Goal: Transaction & Acquisition: Purchase product/service

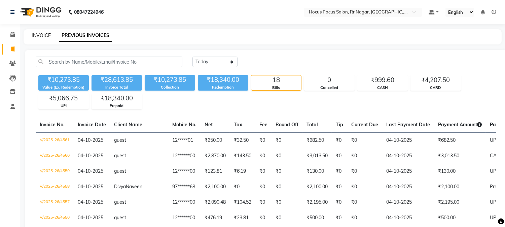
click at [44, 38] on link "INVOICE" at bounding box center [41, 35] width 19 height 6
select select "service"
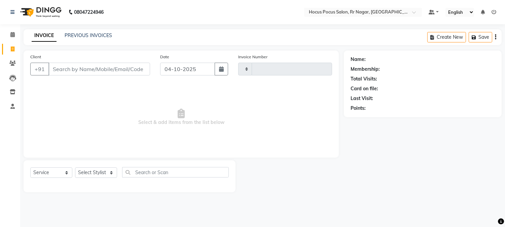
type input "4563"
type input "9986028607"
select select "5019"
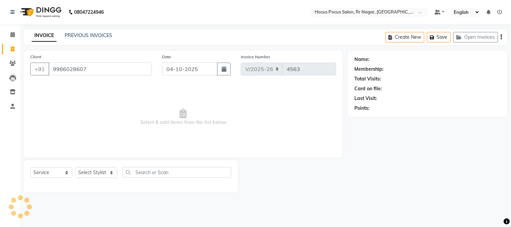
type input "9986028607"
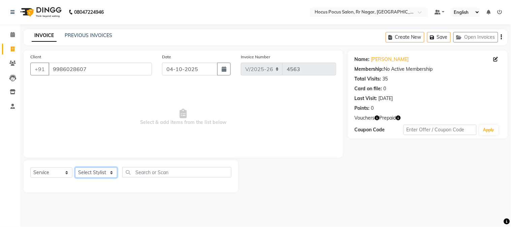
click at [89, 174] on select "Select Stylist [PERSON_NAME] hocus pocus [PERSON_NAME] [PERSON_NAME] [PERSON_NA…" at bounding box center [96, 172] width 42 height 10
select select "74946"
click at [75, 168] on select "Select Stylist [PERSON_NAME] hocus pocus [PERSON_NAME] [PERSON_NAME] [PERSON_NA…" at bounding box center [96, 172] width 42 height 10
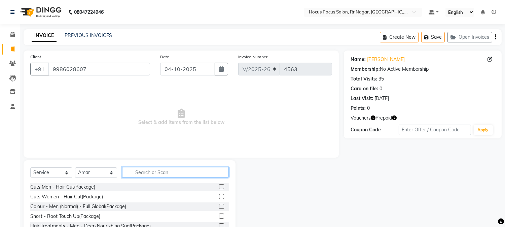
click at [135, 167] on input "text" at bounding box center [175, 172] width 107 height 10
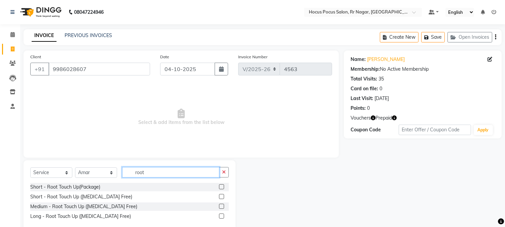
type input "root"
click at [222, 207] on label at bounding box center [221, 206] width 5 height 5
click at [222, 207] on input "checkbox" at bounding box center [221, 206] width 4 height 4
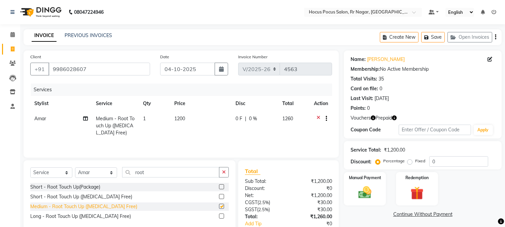
checkbox input "false"
click at [98, 172] on select "Select Stylist Amar Eliza hocus pocus Maya Neha Ranjana Ravi Salima Salman Sonam" at bounding box center [96, 172] width 42 height 10
select select "32988"
click at [75, 168] on select "Select Stylist Amar Eliza hocus pocus Maya Neha Ranjana Ravi Salima Salman Sonam" at bounding box center [96, 172] width 42 height 10
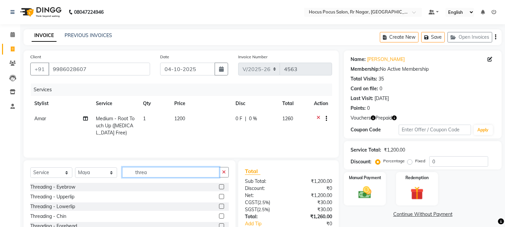
type input "threa"
click at [219, 189] on label at bounding box center [221, 186] width 5 height 5
click at [219, 189] on input "checkbox" at bounding box center [221, 187] width 4 height 4
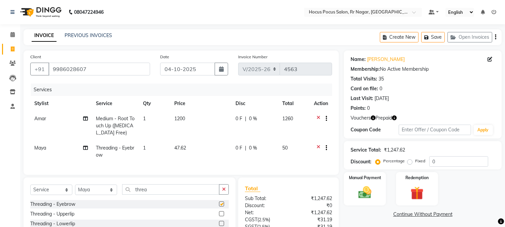
checkbox input "false"
click at [219, 216] on label at bounding box center [221, 213] width 5 height 5
click at [219, 216] on input "checkbox" at bounding box center [221, 214] width 4 height 4
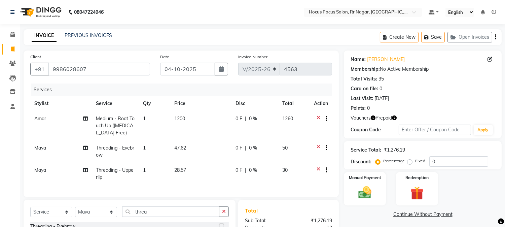
checkbox input "false"
click at [200, 148] on td "47.62" at bounding box center [200, 151] width 61 height 22
select select "32988"
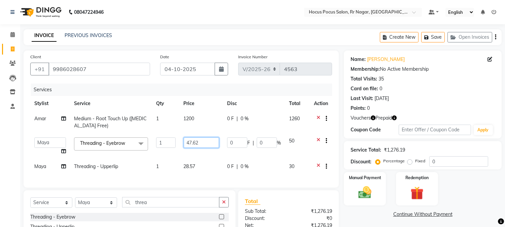
drag, startPoint x: 209, startPoint y: 144, endPoint x: 169, endPoint y: 142, distance: 40.1
click at [169, 142] on tr "Amar Eliza hocus pocus Maya Neha Ranjana Ravi Salima Salman Sonam Threading - E…" at bounding box center [181, 146] width 302 height 26
type input "50"
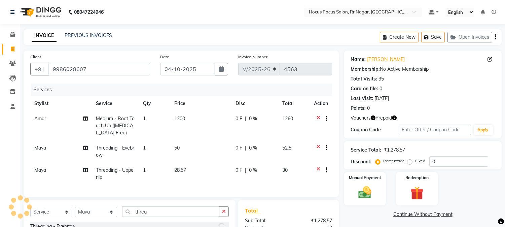
click at [189, 165] on td "28.57" at bounding box center [200, 174] width 61 height 22
select select "32988"
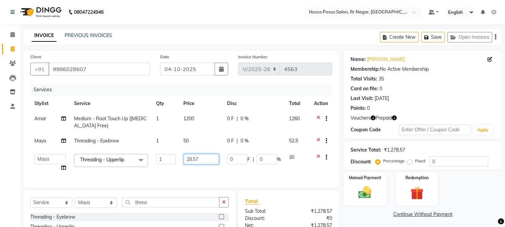
drag, startPoint x: 201, startPoint y: 159, endPoint x: 166, endPoint y: 156, distance: 34.7
click at [166, 157] on tr "Amar Eliza hocus pocus Maya Neha Ranjana Ravi Salima Salman Sonam Threading - U…" at bounding box center [181, 163] width 302 height 26
type input "30"
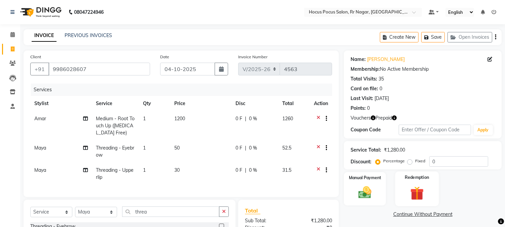
click at [416, 193] on img at bounding box center [417, 193] width 22 height 17
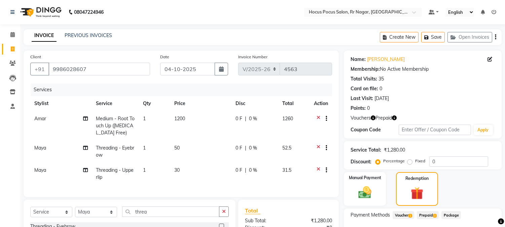
scroll to position [88, 0]
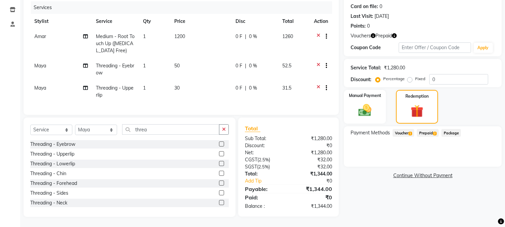
click at [408, 129] on span "Voucher 1" at bounding box center [404, 133] width 22 height 8
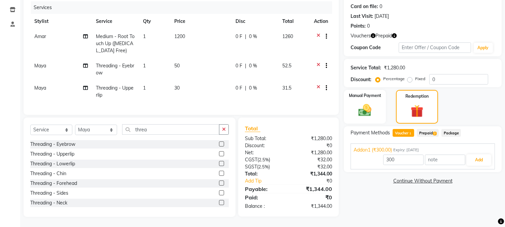
click at [429, 129] on span "Prepaid 2" at bounding box center [428, 133] width 22 height 8
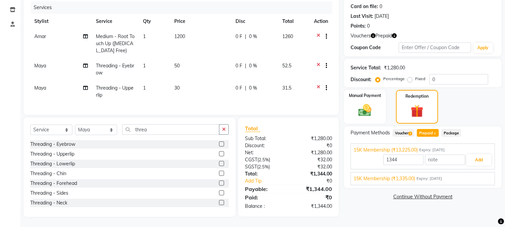
click at [411, 132] on span "1" at bounding box center [411, 134] width 4 height 4
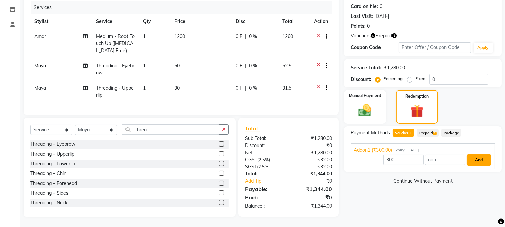
click at [476, 156] on button "Add" at bounding box center [479, 159] width 25 height 11
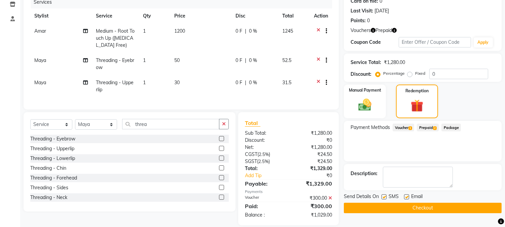
click at [435, 129] on span "Prepaid 2" at bounding box center [428, 128] width 22 height 8
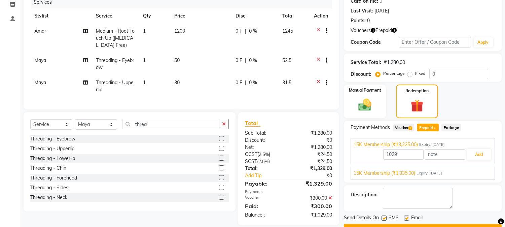
click at [452, 173] on div "15K Membership (₹1,335.00) Expiry: 19-10-2027" at bounding box center [423, 173] width 138 height 7
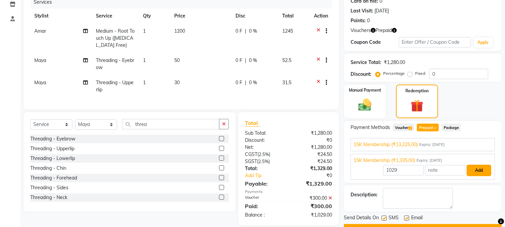
click at [483, 172] on button "Add" at bounding box center [479, 170] width 25 height 11
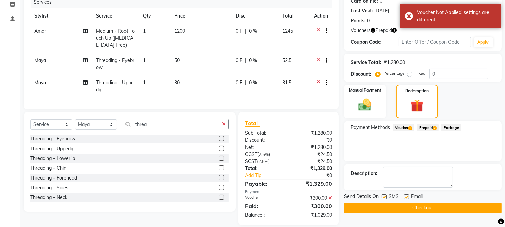
click at [330, 200] on icon at bounding box center [330, 198] width 4 height 5
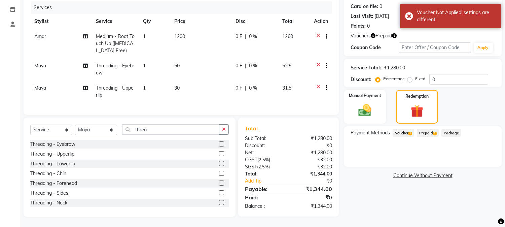
click at [433, 129] on span "Prepaid 2" at bounding box center [428, 133] width 22 height 8
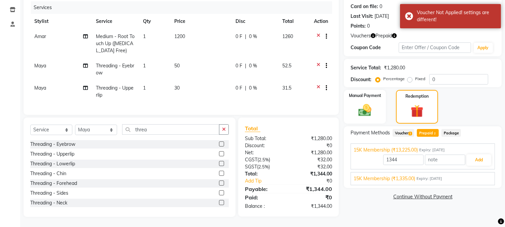
click at [442, 176] on span "Expiry: 19-10-2027" at bounding box center [430, 179] width 26 height 6
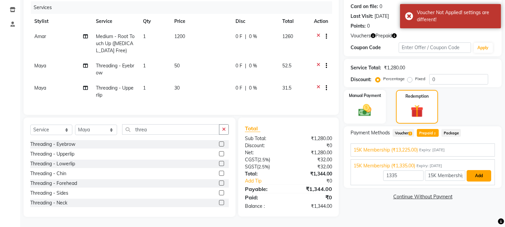
click at [477, 173] on button "Add" at bounding box center [479, 175] width 25 height 11
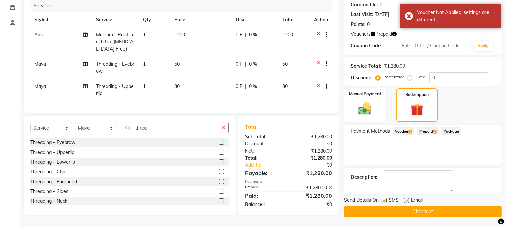
click at [386, 198] on label at bounding box center [384, 200] width 5 height 5
click at [386, 199] on input "checkbox" at bounding box center [384, 201] width 4 height 4
checkbox input "false"
click at [393, 209] on button "Checkout" at bounding box center [423, 211] width 158 height 10
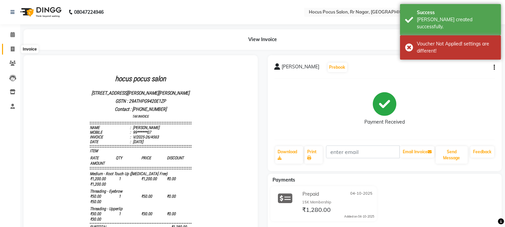
click at [14, 51] on span at bounding box center [13, 49] width 12 height 8
select select "service"
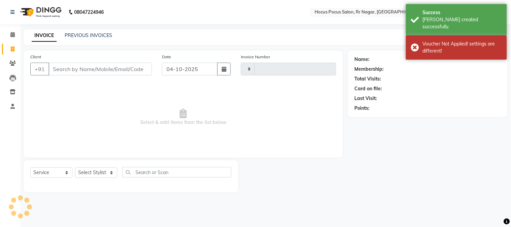
type input "4564"
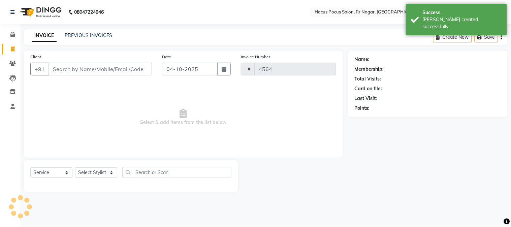
select select "5019"
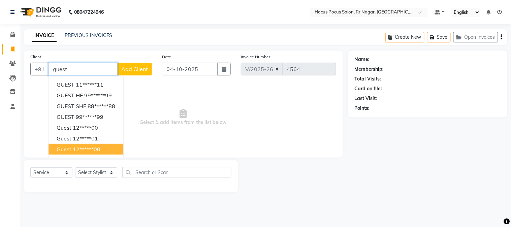
click at [90, 144] on button "guest 12******00" at bounding box center [85, 149] width 75 height 11
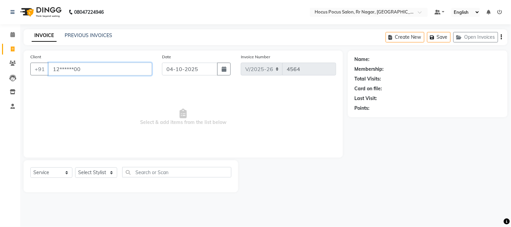
type input "12******00"
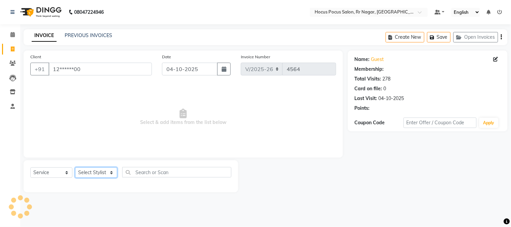
click at [100, 173] on select "Select Stylist [PERSON_NAME] hocus pocus [PERSON_NAME] [PERSON_NAME] [PERSON_NA…" at bounding box center [96, 172] width 42 height 10
select select "32988"
click at [75, 168] on select "Select Stylist [PERSON_NAME] hocus pocus [PERSON_NAME] [PERSON_NAME] [PERSON_NA…" at bounding box center [96, 172] width 42 height 10
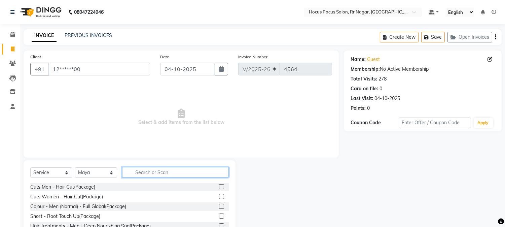
click at [159, 171] on input "text" at bounding box center [175, 172] width 107 height 10
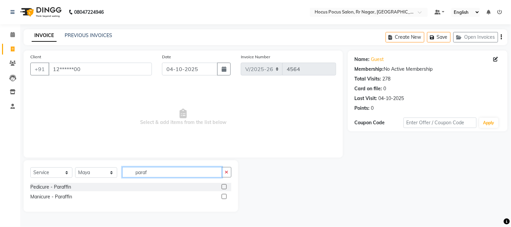
type input "paraf"
click at [222, 186] on label at bounding box center [223, 186] width 5 height 5
click at [222, 186] on input "checkbox" at bounding box center [223, 187] width 4 height 4
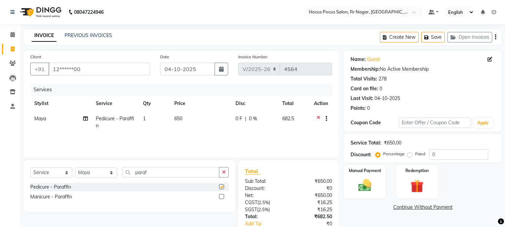
checkbox input "false"
click at [186, 176] on input "paraf" at bounding box center [170, 172] width 97 height 10
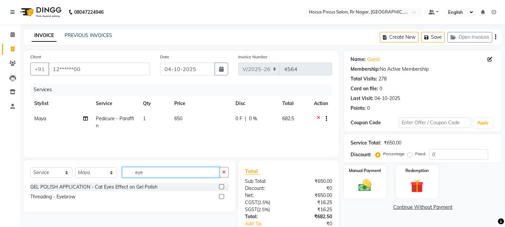
type input "eye"
click at [222, 198] on label at bounding box center [221, 196] width 5 height 5
click at [222, 198] on input "checkbox" at bounding box center [221, 197] width 4 height 4
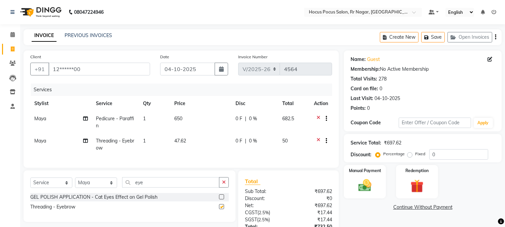
checkbox input "false"
click at [85, 193] on div "Select Service Product Membership Package Voucher Prepaid Gift Card Select Styl…" at bounding box center [129, 185] width 199 height 16
drag, startPoint x: 86, startPoint y: 189, endPoint x: 89, endPoint y: 184, distance: 5.1
click at [86, 188] on select "Select Stylist [PERSON_NAME] hocus pocus [PERSON_NAME] [PERSON_NAME] [PERSON_NA…" at bounding box center [96, 182] width 42 height 10
select select "74946"
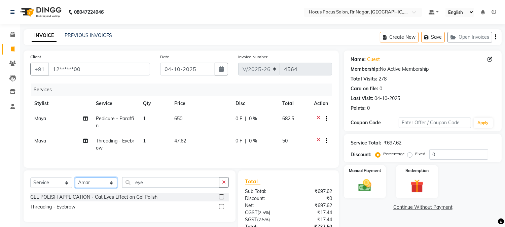
click at [75, 183] on select "Select Stylist [PERSON_NAME] hocus pocus [PERSON_NAME] [PERSON_NAME] [PERSON_NA…" at bounding box center [96, 182] width 42 height 10
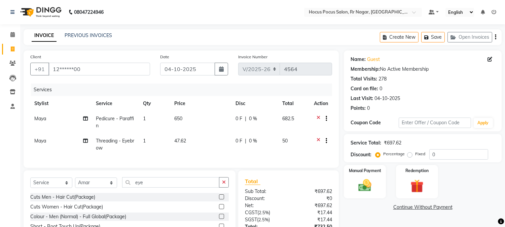
click at [219, 209] on label at bounding box center [221, 206] width 5 height 5
click at [219, 209] on input "checkbox" at bounding box center [221, 207] width 4 height 4
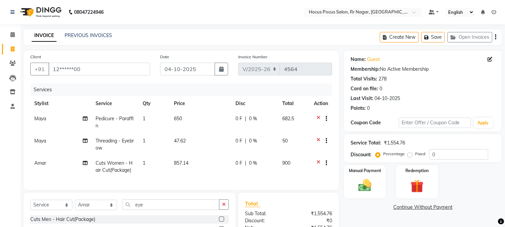
checkbox input "false"
click at [435, 38] on button "Save" at bounding box center [433, 37] width 24 height 10
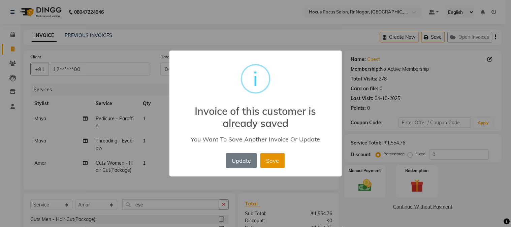
click at [275, 160] on button "Save" at bounding box center [272, 160] width 25 height 15
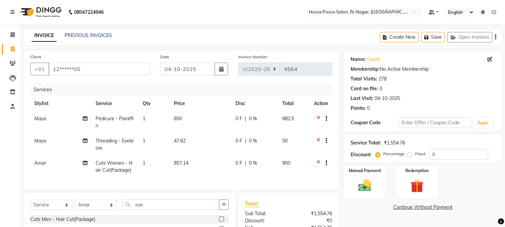
click at [438, 100] on div "Last Visit: 04-10-2025" at bounding box center [423, 98] width 144 height 7
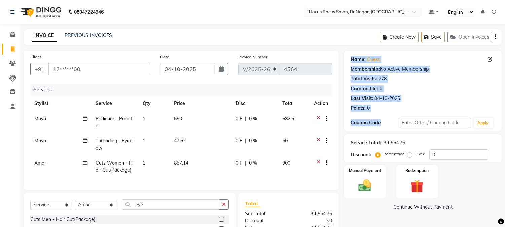
drag, startPoint x: 352, startPoint y: 59, endPoint x: 384, endPoint y: 127, distance: 75.0
click at [384, 127] on div "Name: Guest Membership: No Active Membership Total Visits: 278 Card on file: 0 …" at bounding box center [423, 90] width 158 height 81
click at [383, 124] on div "Coupon Code" at bounding box center [375, 122] width 48 height 7
drag, startPoint x: 382, startPoint y: 123, endPoint x: 351, endPoint y: 61, distance: 69.5
click at [351, 61] on div "Name: Guest Membership: No Active Membership Total Visits: 278 Card on file: 0 …" at bounding box center [423, 90] width 158 height 81
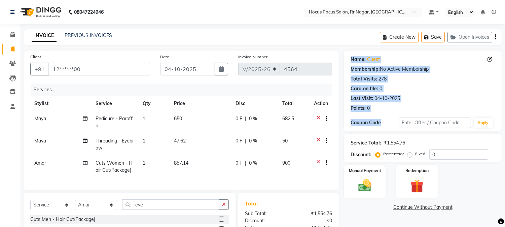
click at [351, 61] on div "Name:" at bounding box center [358, 59] width 15 height 7
drag, startPoint x: 350, startPoint y: 59, endPoint x: 381, endPoint y: 122, distance: 70.6
click at [381, 122] on div "Name: Guest Membership: No Active Membership Total Visits: 278 Card on file: 0 …" at bounding box center [423, 90] width 158 height 81
click at [381, 122] on div "Coupon Code" at bounding box center [375, 122] width 48 height 7
drag, startPoint x: 381, startPoint y: 124, endPoint x: 351, endPoint y: 60, distance: 70.9
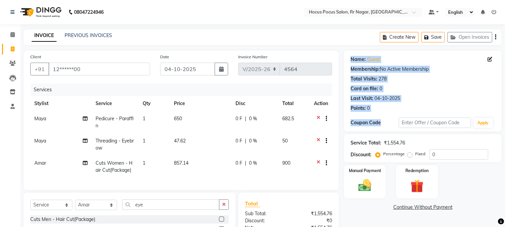
click at [351, 60] on div "Name: Guest Membership: No Active Membership Total Visits: 278 Card on file: 0 …" at bounding box center [423, 90] width 158 height 81
click at [351, 60] on div "Name:" at bounding box center [358, 59] width 15 height 7
drag, startPoint x: 351, startPoint y: 60, endPoint x: 382, endPoint y: 118, distance: 66.1
click at [382, 118] on div "Name: Guest Membership: No Active Membership Total Visits: 278 Card on file: 0 …" at bounding box center [423, 90] width 158 height 81
click at [384, 125] on div "Coupon Code" at bounding box center [375, 122] width 48 height 7
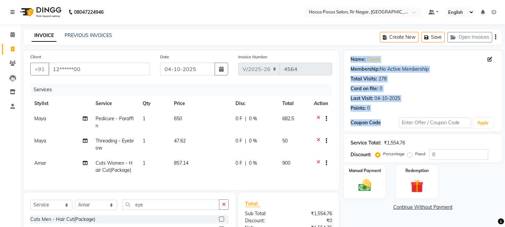
drag, startPoint x: 384, startPoint y: 124, endPoint x: 351, endPoint y: 59, distance: 73.5
click at [351, 59] on div "Name: Guest Membership: No Active Membership Total Visits: 278 Card on file: 0 …" at bounding box center [423, 90] width 158 height 81
click at [351, 59] on div "Name:" at bounding box center [358, 59] width 15 height 7
drag, startPoint x: 351, startPoint y: 59, endPoint x: 382, endPoint y: 120, distance: 68.6
click at [382, 120] on div "Name: Guest Membership: No Active Membership Total Visits: 278 Card on file: 0 …" at bounding box center [423, 90] width 158 height 81
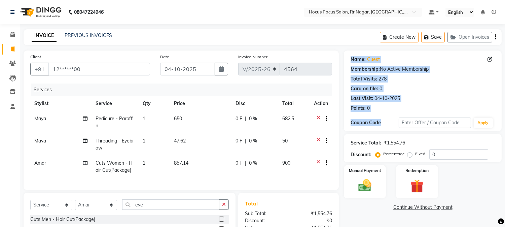
click at [382, 120] on div "Coupon Code" at bounding box center [375, 122] width 48 height 7
drag, startPoint x: 384, startPoint y: 123, endPoint x: 349, endPoint y: 60, distance: 72.2
click at [349, 60] on div "Name: Guest Membership: No Active Membership Total Visits: 278 Card on file: 0 …" at bounding box center [423, 90] width 158 height 81
click at [351, 59] on div "Name:" at bounding box center [358, 59] width 15 height 7
drag, startPoint x: 351, startPoint y: 58, endPoint x: 383, endPoint y: 121, distance: 70.7
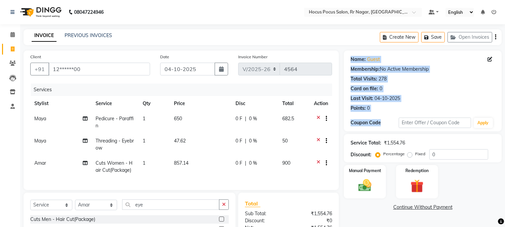
click at [383, 121] on div "Name: Guest Membership: No Active Membership Total Visits: 278 Card on file: 0 …" at bounding box center [423, 90] width 158 height 81
click at [383, 121] on div "Coupon Code" at bounding box center [375, 122] width 48 height 7
drag, startPoint x: 383, startPoint y: 124, endPoint x: 351, endPoint y: 58, distance: 73.6
click at [351, 58] on div "Name: Guest Membership: No Active Membership Total Visits: 278 Card on file: 0 …" at bounding box center [423, 90] width 158 height 81
click at [351, 58] on div "Name:" at bounding box center [358, 59] width 15 height 7
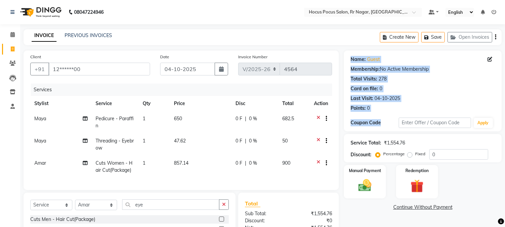
drag, startPoint x: 352, startPoint y: 58, endPoint x: 387, endPoint y: 118, distance: 70.3
click at [387, 118] on div "Name: Guest Membership: No Active Membership Total Visits: 278 Card on file: 0 …" at bounding box center [423, 90] width 158 height 81
click at [387, 118] on div "Coupon Code Apply" at bounding box center [423, 122] width 144 height 11
drag, startPoint x: 382, startPoint y: 123, endPoint x: 350, endPoint y: 58, distance: 72.9
click at [350, 58] on div "Name: Guest Membership: No Active Membership Total Visits: 278 Card on file: 0 …" at bounding box center [423, 90] width 158 height 81
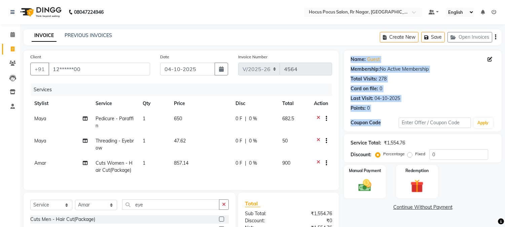
click at [350, 58] on div "Name: Guest Membership: No Active Membership Total Visits: 278 Card on file: 0 …" at bounding box center [423, 90] width 158 height 81
drag, startPoint x: 350, startPoint y: 58, endPoint x: 383, endPoint y: 123, distance: 73.2
click at [383, 123] on div "Name: Guest Membership: No Active Membership Total Visits: 278 Card on file: 0 …" at bounding box center [423, 90] width 158 height 81
click at [383, 123] on div "Coupon Code" at bounding box center [375, 122] width 48 height 7
drag, startPoint x: 383, startPoint y: 123, endPoint x: 352, endPoint y: 54, distance: 75.4
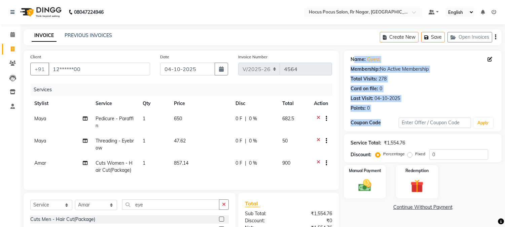
click at [353, 54] on div "Name: Guest Membership: No Active Membership Total Visits: 278 Card on file: 0 …" at bounding box center [423, 90] width 158 height 81
drag, startPoint x: 351, startPoint y: 58, endPoint x: 386, endPoint y: 123, distance: 74.0
click at [386, 123] on div "Name: Guest Membership: No Active Membership Total Visits: 278 Card on file: 0 …" at bounding box center [423, 90] width 158 height 81
click at [382, 123] on div "Coupon Code" at bounding box center [375, 122] width 48 height 7
drag, startPoint x: 381, startPoint y: 123, endPoint x: 354, endPoint y: 66, distance: 63.7
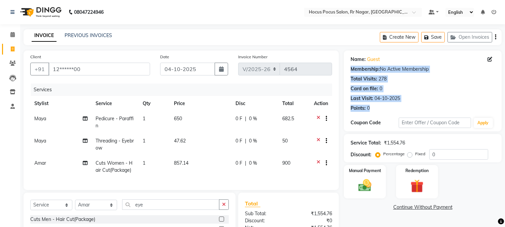
click at [354, 67] on div "Name: Guest Membership: No Active Membership Total Visits: 278 Card on file: 0 …" at bounding box center [423, 90] width 158 height 81
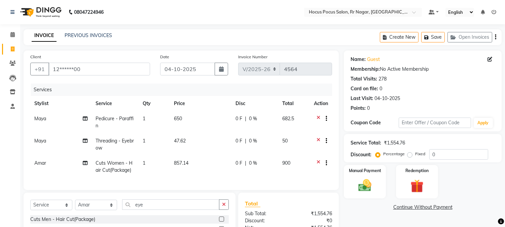
click at [352, 62] on div "Name:" at bounding box center [358, 59] width 15 height 7
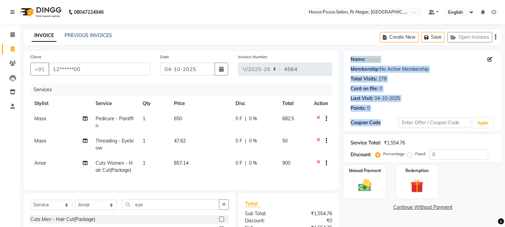
drag, startPoint x: 350, startPoint y: 59, endPoint x: 385, endPoint y: 118, distance: 68.8
click at [385, 118] on div "Name: Guest Membership: No Active Membership Total Visits: 278 Card on file: 0 …" at bounding box center [423, 90] width 158 height 81
click at [384, 125] on div "Coupon Code" at bounding box center [375, 122] width 48 height 7
drag, startPoint x: 386, startPoint y: 124, endPoint x: 349, endPoint y: 60, distance: 73.6
click at [349, 60] on div "Name: Guest Membership: No Active Membership Total Visits: 278 Card on file: 0 …" at bounding box center [423, 90] width 158 height 81
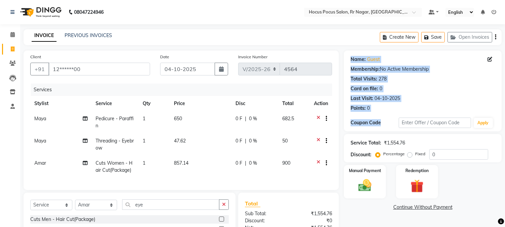
click at [350, 60] on div "Name: Guest Membership: No Active Membership Total Visits: 278 Card on file: 0 …" at bounding box center [423, 90] width 158 height 81
drag, startPoint x: 353, startPoint y: 61, endPoint x: 385, endPoint y: 127, distance: 73.6
click at [385, 127] on div "Name: Guest Membership: No Active Membership Total Visits: 278 Card on file: 0 …" at bounding box center [423, 90] width 158 height 81
click at [385, 122] on div "Coupon Code" at bounding box center [375, 122] width 48 height 7
drag, startPoint x: 382, startPoint y: 122, endPoint x: 350, endPoint y: 61, distance: 69.4
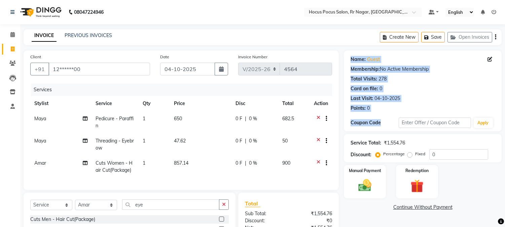
click at [350, 61] on div "Name: Guest Membership: No Active Membership Total Visits: 278 Card on file: 0 …" at bounding box center [423, 90] width 158 height 81
drag, startPoint x: 353, startPoint y: 59, endPoint x: 391, endPoint y: 123, distance: 74.1
click at [391, 123] on div "Name: Guest Membership: No Active Membership Total Visits: 278 Card on file: 0 …" at bounding box center [423, 90] width 158 height 81
click at [391, 123] on div "Coupon Code" at bounding box center [375, 122] width 48 height 7
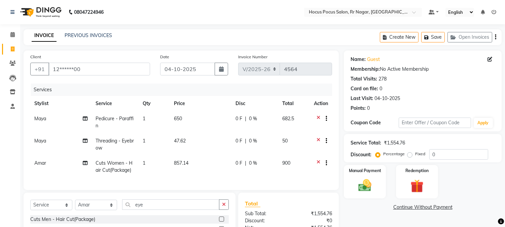
click at [78, 35] on link "PREVIOUS INVOICES" at bounding box center [88, 35] width 47 height 6
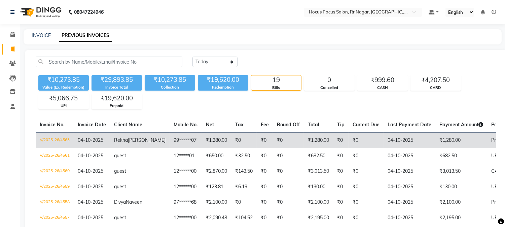
click at [452, 146] on td "₹1,280.00" at bounding box center [462, 140] width 52 height 16
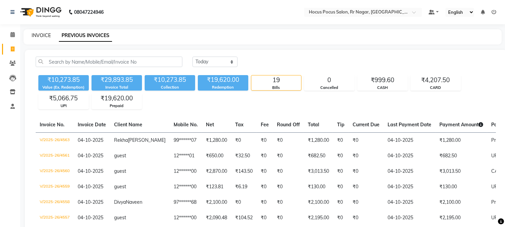
click at [44, 35] on link "INVOICE" at bounding box center [41, 35] width 19 height 6
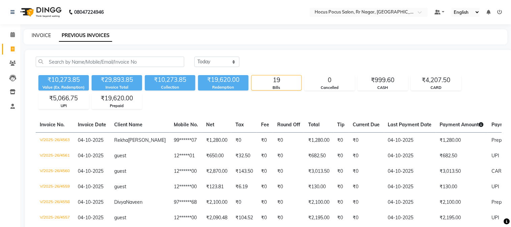
select select "5019"
select select "service"
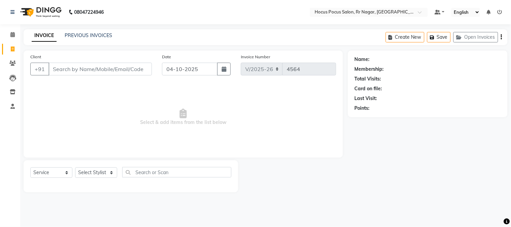
click at [112, 70] on input "Client" at bounding box center [99, 69] width 103 height 13
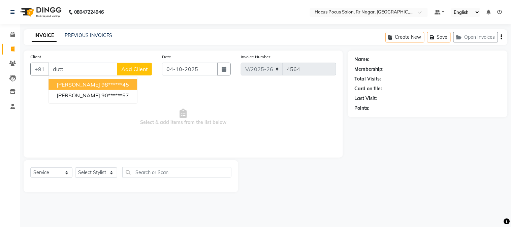
click at [109, 84] on ngb-highlight "98******45" at bounding box center [115, 84] width 28 height 7
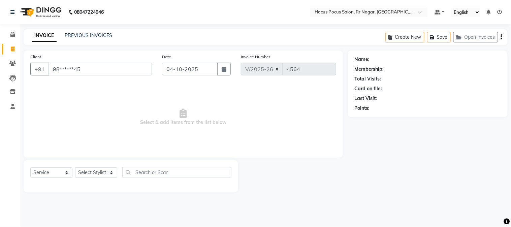
type input "98******45"
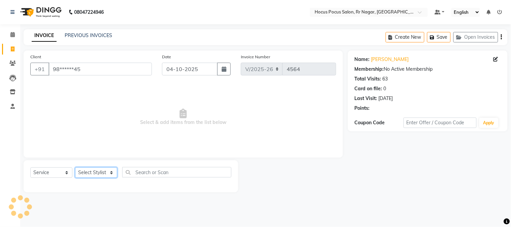
click at [107, 174] on select "Select Stylist [PERSON_NAME] hocus pocus [PERSON_NAME] [PERSON_NAME] [PERSON_NA…" at bounding box center [96, 172] width 42 height 10
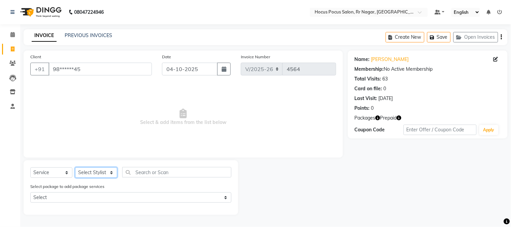
select select "32995"
click at [75, 168] on select "Select Stylist [PERSON_NAME] hocus pocus [PERSON_NAME] [PERSON_NAME] [PERSON_NA…" at bounding box center [96, 172] width 42 height 10
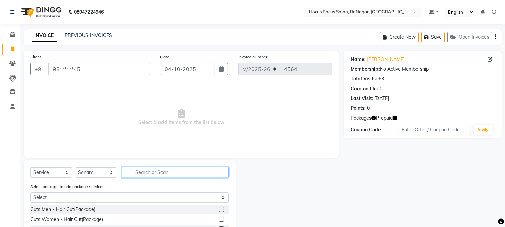
click at [146, 172] on input "text" at bounding box center [175, 172] width 107 height 10
type input "sca"
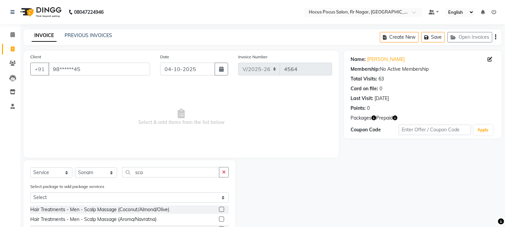
click at [223, 217] on label at bounding box center [221, 218] width 5 height 5
click at [223, 217] on input "checkbox" at bounding box center [221, 219] width 4 height 4
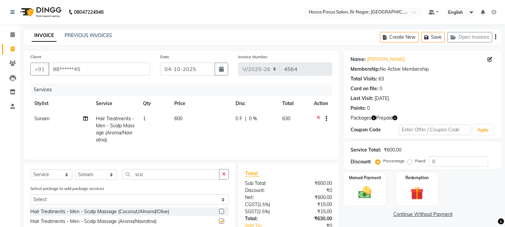
checkbox input "false"
click at [433, 34] on button "Save" at bounding box center [433, 37] width 24 height 10
click at [475, 40] on button "Open Invoices" at bounding box center [470, 37] width 45 height 10
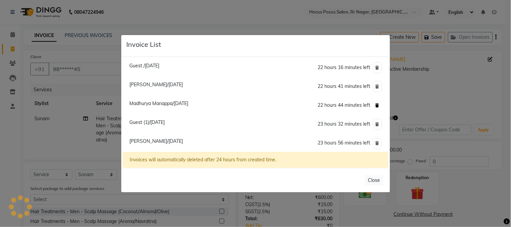
click at [375, 105] on icon at bounding box center [377, 105] width 4 height 4
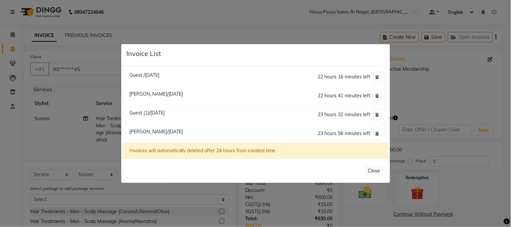
click at [159, 75] on span "Guest /[DATE]" at bounding box center [144, 75] width 30 height 6
type input "12*****00"
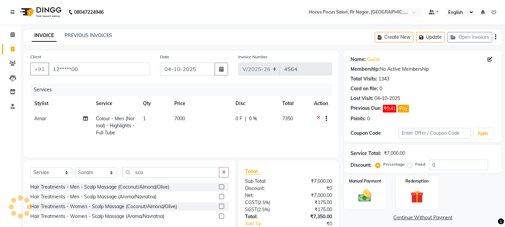
select select
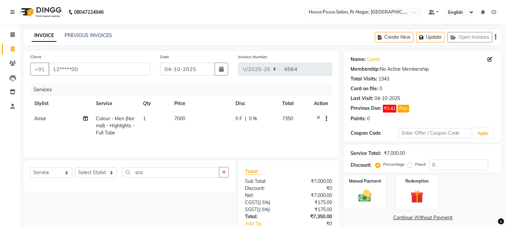
click at [52, 118] on td "Amar" at bounding box center [61, 125] width 62 height 29
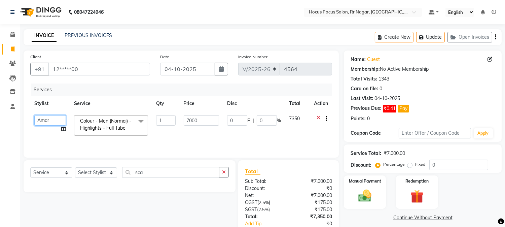
click at [52, 118] on select "Amar Eliza hocus pocus Maya Neha Ranjana Ravi Salima Salman Sonam" at bounding box center [50, 120] width 32 height 10
select select "86623"
click at [434, 39] on button "Update" at bounding box center [430, 37] width 29 height 10
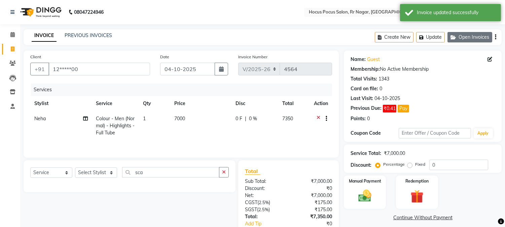
click at [467, 35] on button "Open Invoices" at bounding box center [470, 37] width 45 height 10
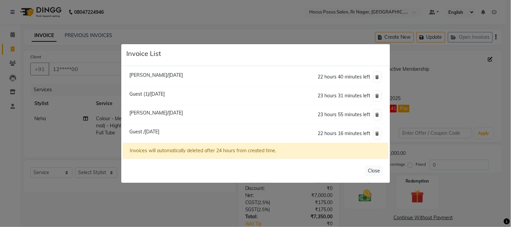
click at [165, 95] on span "Guest (1)/04 October 2025" at bounding box center [146, 94] width 35 height 6
type input "12******00"
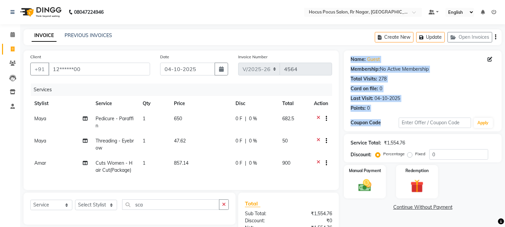
drag, startPoint x: 352, startPoint y: 59, endPoint x: 384, endPoint y: 123, distance: 71.2
click at [384, 123] on div "Name: Guest Membership: No Active Membership Total Visits: 278 Card on file: 0 …" at bounding box center [423, 90] width 158 height 81
click at [384, 123] on div "Coupon Code" at bounding box center [375, 122] width 48 height 7
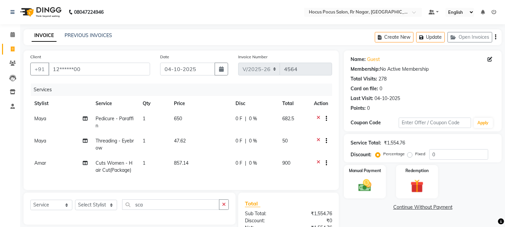
drag, startPoint x: 358, startPoint y: 65, endPoint x: 352, endPoint y: 63, distance: 6.3
click at [349, 66] on div "Name: Guest Membership: No Active Membership Total Visits: 278 Card on file: 0 …" at bounding box center [423, 90] width 158 height 81
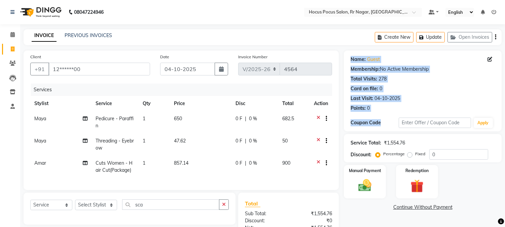
drag, startPoint x: 352, startPoint y: 59, endPoint x: 380, endPoint y: 125, distance: 72.1
click at [380, 125] on div "Name: Guest Membership: No Active Membership Total Visits: 278 Card on file: 0 …" at bounding box center [423, 90] width 158 height 81
click at [380, 125] on div "Coupon Code" at bounding box center [375, 122] width 48 height 7
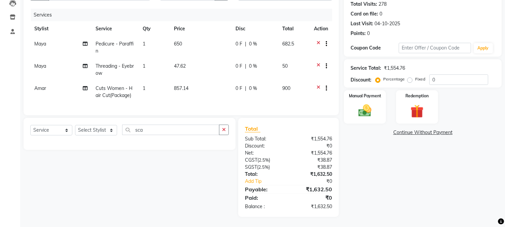
scroll to position [80, 0]
click at [374, 108] on img at bounding box center [365, 111] width 22 height 16
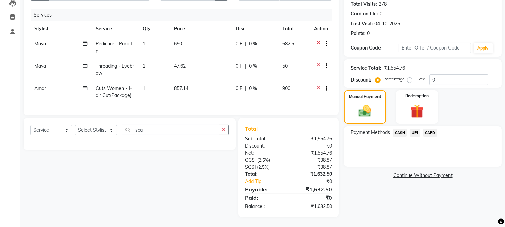
click at [418, 129] on span "UPI" at bounding box center [415, 133] width 10 height 8
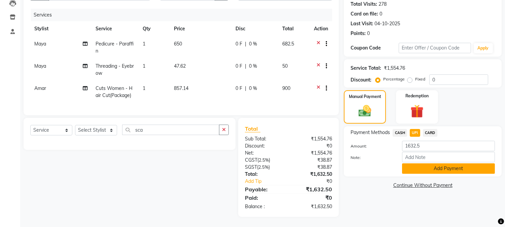
click at [432, 163] on button "Add Payment" at bounding box center [448, 168] width 93 height 10
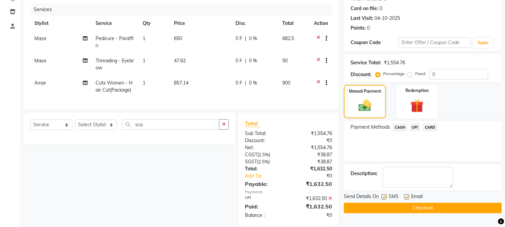
click at [439, 206] on button "Checkout" at bounding box center [423, 208] width 158 height 10
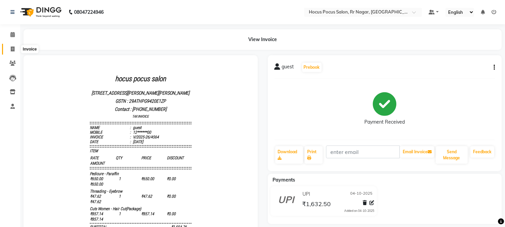
drag, startPoint x: 14, startPoint y: 50, endPoint x: 38, endPoint y: 46, distance: 24.2
click at [14, 50] on icon at bounding box center [13, 48] width 4 height 5
select select "service"
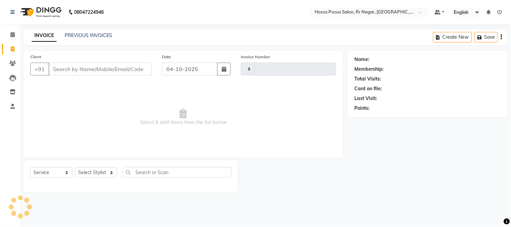
type input "4565"
select select "5019"
click at [89, 33] on link "PREVIOUS INVOICES" at bounding box center [88, 35] width 47 height 6
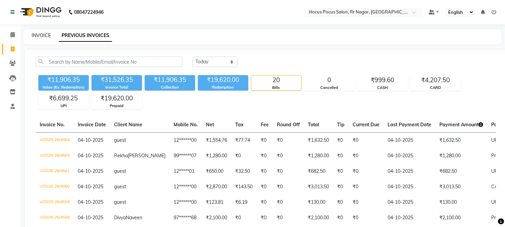
click at [41, 35] on link "INVOICE" at bounding box center [41, 35] width 19 height 6
select select "5019"
select select "service"
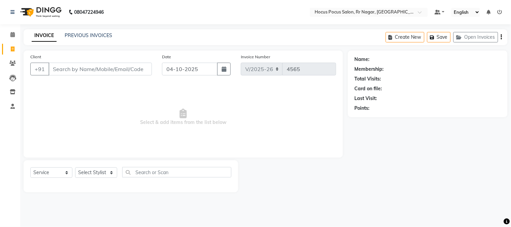
click at [344, 180] on div at bounding box center [293, 176] width 110 height 32
click at [111, 68] on input "Client" at bounding box center [99, 69] width 103 height 13
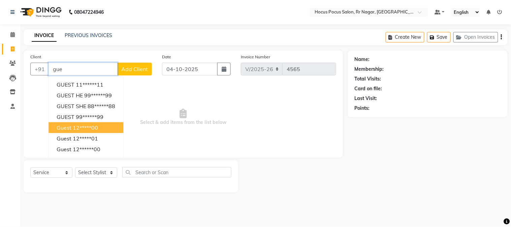
click at [66, 129] on span "guest" at bounding box center [64, 127] width 15 height 7
type input "12*****00"
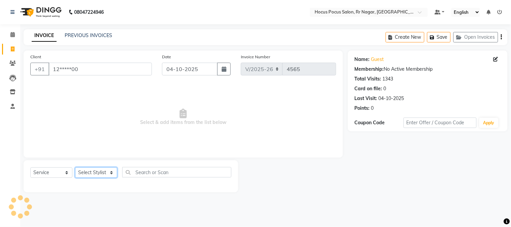
click at [84, 173] on select "Select Stylist [PERSON_NAME] hocus pocus [PERSON_NAME] [PERSON_NAME] [PERSON_NA…" at bounding box center [96, 172] width 42 height 10
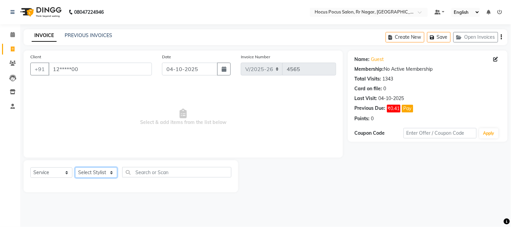
select select "32993"
click at [75, 168] on select "Select Stylist [PERSON_NAME] hocus pocus [PERSON_NAME] [PERSON_NAME] [PERSON_NA…" at bounding box center [96, 172] width 42 height 10
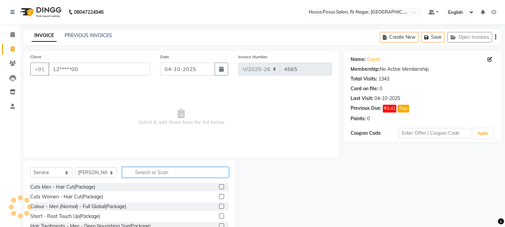
click at [150, 171] on input "text" at bounding box center [175, 172] width 107 height 10
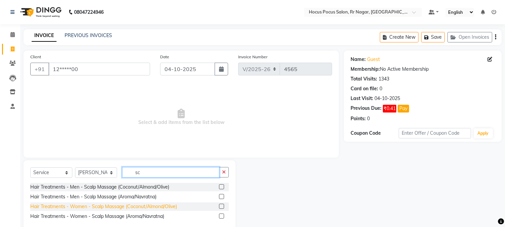
type input "sc"
click at [148, 207] on div "Hair Treatments - Women - Scalp Massage (Coconut/Almond/Olive)" at bounding box center [103, 206] width 147 height 7
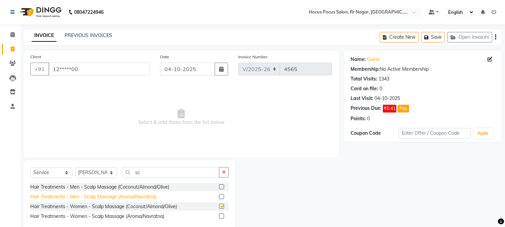
checkbox input "false"
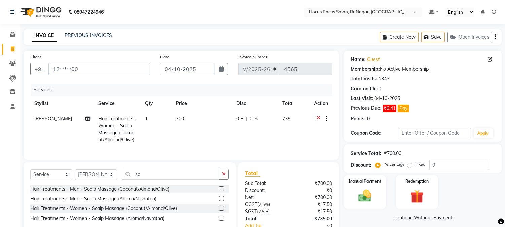
scroll to position [50, 0]
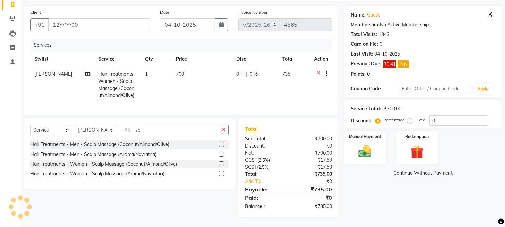
drag, startPoint x: 224, startPoint y: 84, endPoint x: 194, endPoint y: 76, distance: 31.6
click at [224, 84] on td "700" at bounding box center [202, 85] width 60 height 36
select select "32993"
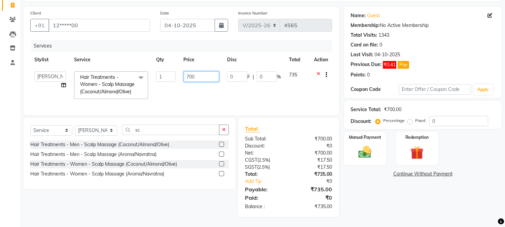
click at [203, 71] on input "700" at bounding box center [201, 76] width 35 height 10
type input "7"
type input "600"
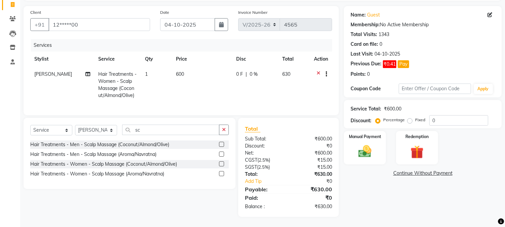
click at [203, 95] on td "600" at bounding box center [202, 85] width 60 height 36
select select "32993"
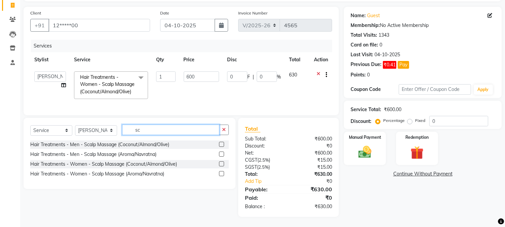
click at [146, 130] on input "sc" at bounding box center [170, 130] width 97 height 10
type input "s"
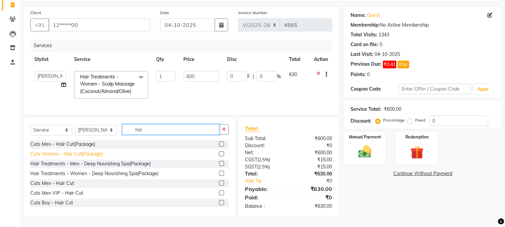
type input "hai"
click at [70, 154] on div "Cuts Women - Hair Cut(Package)" at bounding box center [66, 153] width 73 height 7
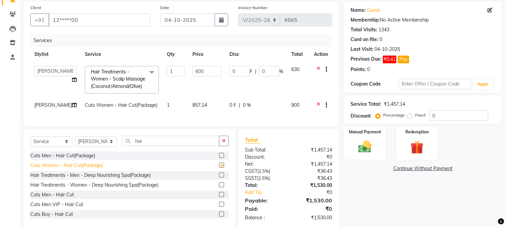
checkbox input "false"
click at [44, 105] on td "[PERSON_NAME]" at bounding box center [55, 106] width 50 height 16
select select "32993"
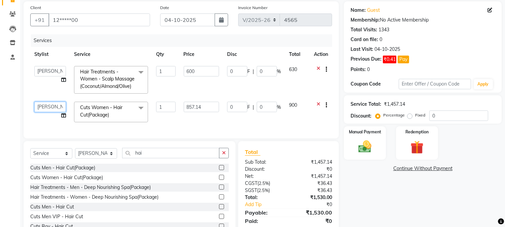
click at [54, 110] on select "Amar Eliza hocus pocus Maya Neha Ranjana Ravi Salima Salman Sonam" at bounding box center [50, 107] width 32 height 10
click at [371, 137] on div "Manual Payment" at bounding box center [365, 143] width 44 height 34
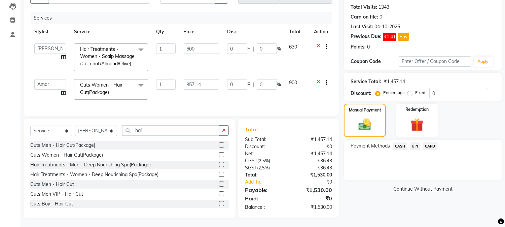
scroll to position [78, 0]
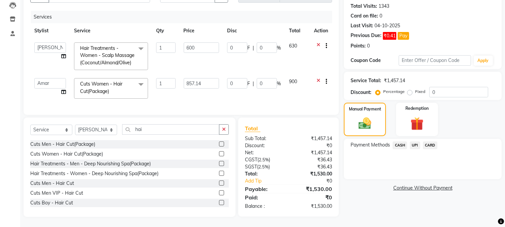
click at [416, 144] on div "UPI" at bounding box center [413, 145] width 13 height 9
click at [416, 141] on span "UPI" at bounding box center [415, 145] width 10 height 8
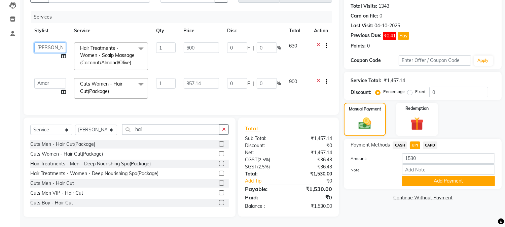
click at [54, 42] on select "Amar Eliza hocus pocus Maya Neha Ranjana Ravi Salima Salman Sonam" at bounding box center [50, 47] width 32 height 10
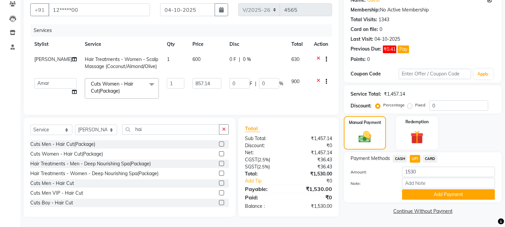
click at [317, 217] on div "Total Sub Total: ₹1,457.14 Discount: ₹0 Net: ₹1,457.14 CGST ( 2.5% ) ₹36.43 SGS…" at bounding box center [290, 166] width 108 height 99
click at [317, 56] on icon at bounding box center [319, 60] width 4 height 8
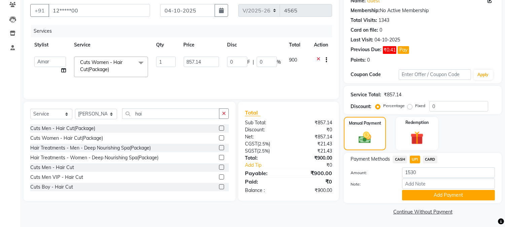
scroll to position [58, 0]
click at [402, 160] on span "CASH" at bounding box center [400, 160] width 14 height 8
type input "900"
click at [415, 159] on span "UPI" at bounding box center [415, 160] width 10 height 8
click at [438, 196] on button "Add Payment" at bounding box center [448, 195] width 93 height 10
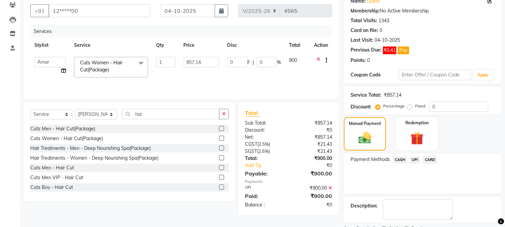
scroll to position [87, 0]
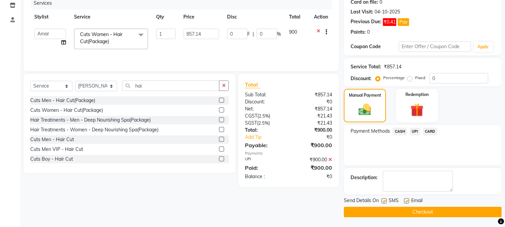
click at [438, 213] on button "Checkout" at bounding box center [423, 212] width 158 height 10
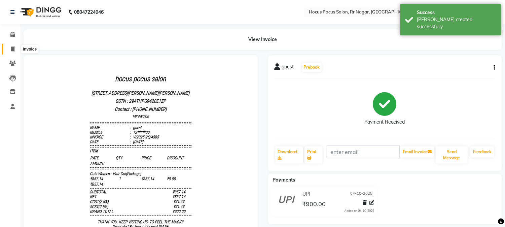
click at [12, 50] on icon at bounding box center [13, 48] width 4 height 5
select select "5019"
select select "service"
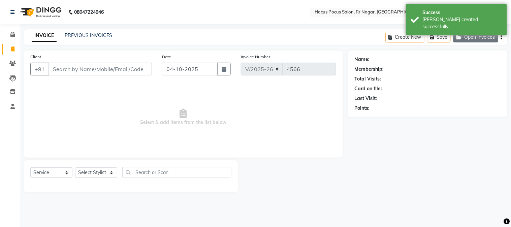
click at [470, 36] on button "Open Invoices" at bounding box center [475, 37] width 45 height 10
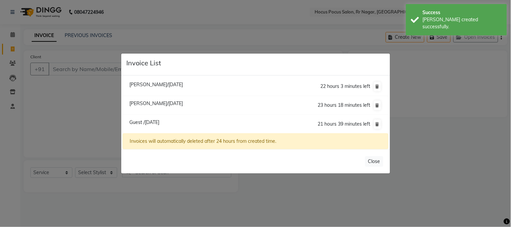
click at [159, 123] on span "Guest /[DATE]" at bounding box center [144, 122] width 30 height 6
type input "12*****00"
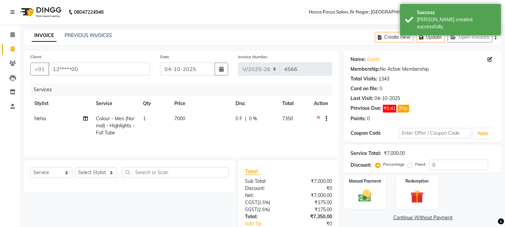
click at [179, 120] on span "7000" at bounding box center [179, 118] width 11 height 6
select select "86623"
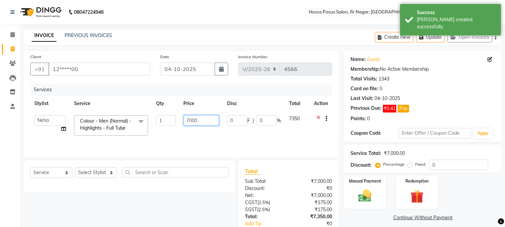
click at [189, 119] on input "7000" at bounding box center [201, 120] width 35 height 10
type input "9000"
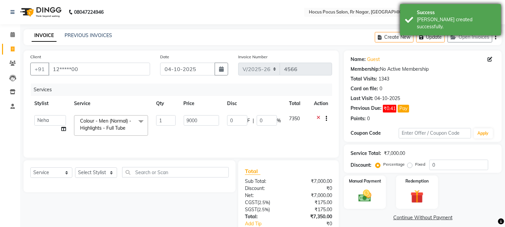
click at [439, 36] on button "Update" at bounding box center [430, 37] width 29 height 10
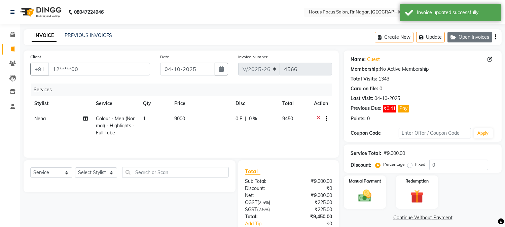
click at [470, 34] on button "Open Invoices" at bounding box center [470, 37] width 45 height 10
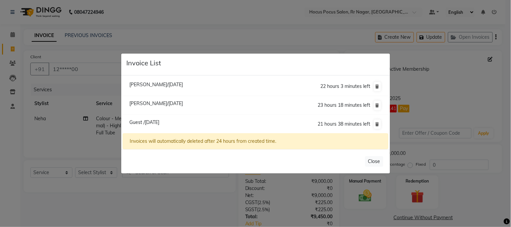
click at [183, 85] on span "Rohini Patel/04 October 2025" at bounding box center [156, 84] width 54 height 6
type input "90******09"
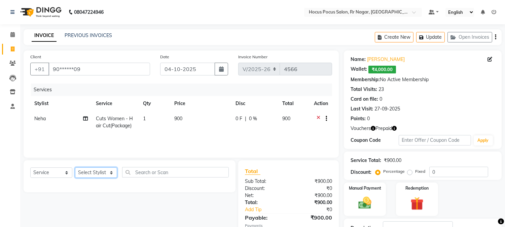
click at [103, 173] on select "Select Stylist [PERSON_NAME] hocus pocus [PERSON_NAME] [PERSON_NAME] [PERSON_NA…" at bounding box center [96, 172] width 42 height 10
select select "43787"
click at [75, 168] on select "Select Stylist [PERSON_NAME] hocus pocus [PERSON_NAME] [PERSON_NAME] [PERSON_NA…" at bounding box center [96, 172] width 42 height 10
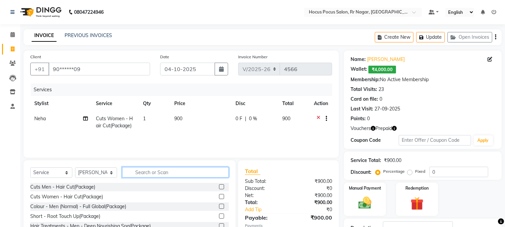
click at [187, 173] on input "text" at bounding box center [175, 172] width 107 height 10
click at [100, 36] on link "PREVIOUS INVOICES" at bounding box center [88, 35] width 47 height 6
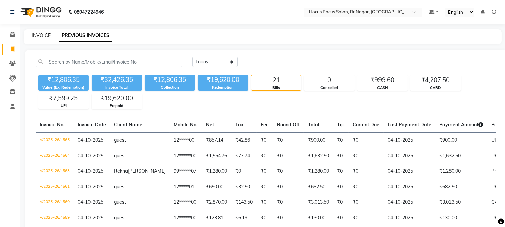
click at [42, 34] on link "INVOICE" at bounding box center [41, 35] width 19 height 6
select select "service"
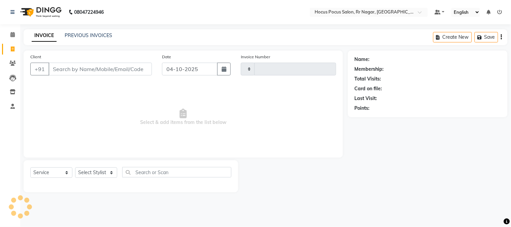
type input "4566"
select select "5019"
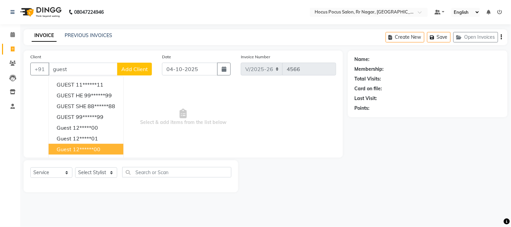
click at [73, 152] on ngb-highlight "12******00" at bounding box center [87, 149] width 28 height 7
type input "12******00"
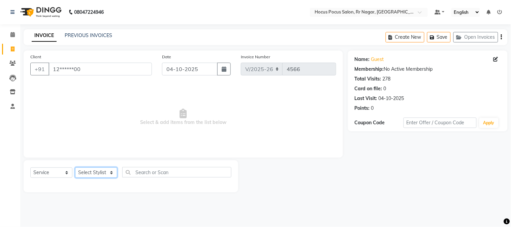
click at [87, 172] on select "Select Stylist [PERSON_NAME] hocus pocus [PERSON_NAME] [PERSON_NAME] [PERSON_NA…" at bounding box center [96, 172] width 42 height 10
select select "92671"
click at [75, 168] on select "Select Stylist [PERSON_NAME] hocus pocus [PERSON_NAME] [PERSON_NAME] [PERSON_NA…" at bounding box center [96, 172] width 42 height 10
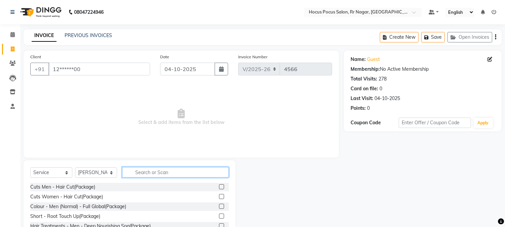
click at [137, 176] on input "text" at bounding box center [175, 172] width 107 height 10
type input "men hair"
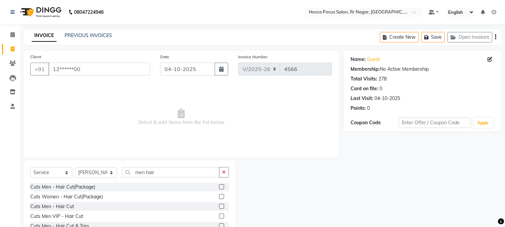
click at [219, 187] on label at bounding box center [221, 186] width 5 height 5
click at [219, 187] on input "checkbox" at bounding box center [221, 187] width 4 height 4
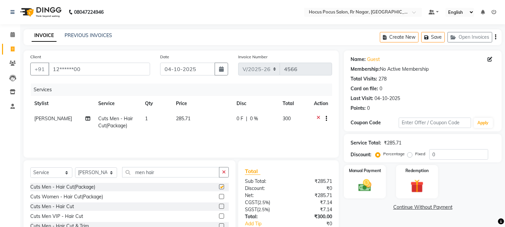
checkbox input "false"
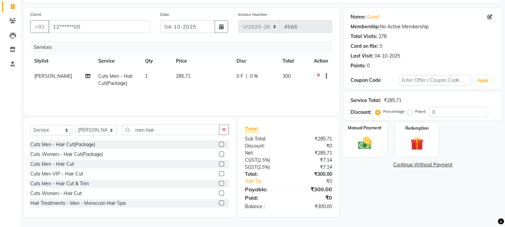
click at [377, 143] on div "Manual Payment" at bounding box center [365, 139] width 44 height 34
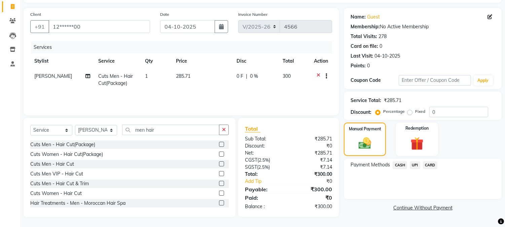
click at [415, 164] on span "UPI" at bounding box center [415, 165] width 10 height 8
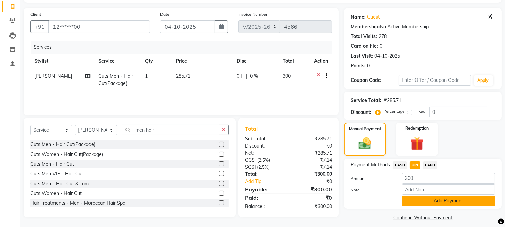
click at [464, 203] on button "Add Payment" at bounding box center [448, 201] width 93 height 10
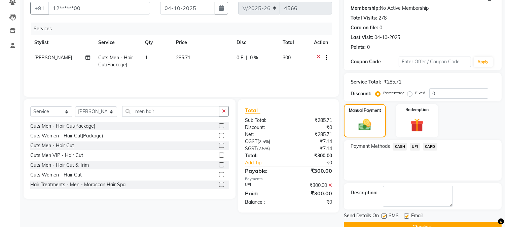
scroll to position [76, 0]
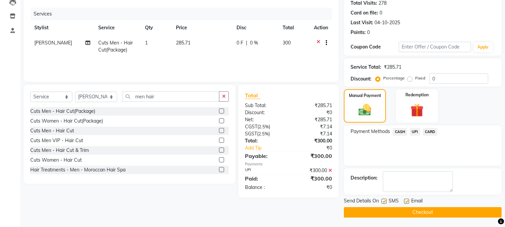
click at [440, 207] on button "Checkout" at bounding box center [423, 212] width 158 height 10
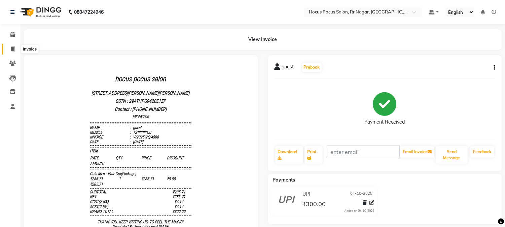
click at [14, 48] on span at bounding box center [13, 49] width 12 height 8
select select "service"
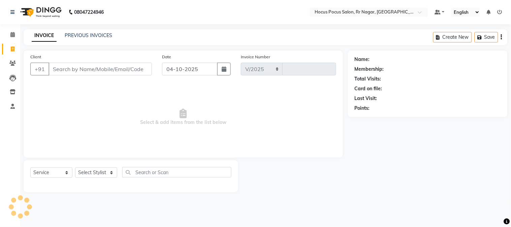
select select "5019"
type input "4567"
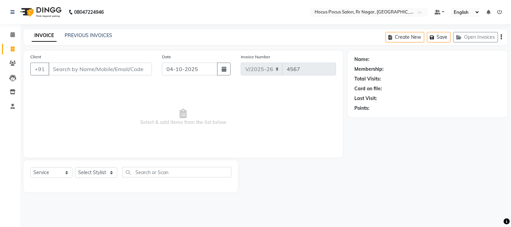
click at [433, 116] on div "Name: Membership: Total Visits: Card on file: Last Visit: Points:" at bounding box center [428, 83] width 160 height 67
click at [94, 34] on link "PREVIOUS INVOICES" at bounding box center [88, 35] width 47 height 6
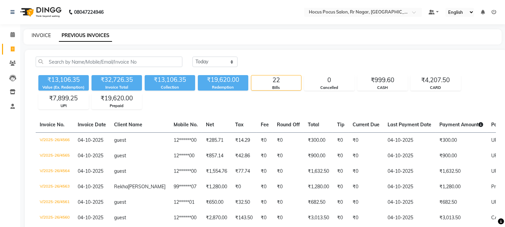
click at [40, 35] on link "INVOICE" at bounding box center [41, 35] width 19 height 6
select select "service"
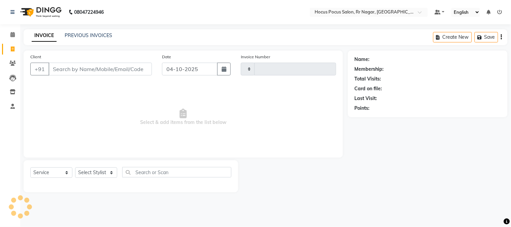
type input "4567"
select select "5019"
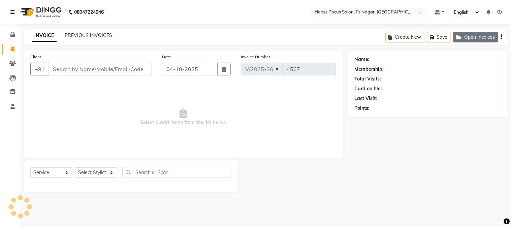
click at [466, 39] on button "Open Invoices" at bounding box center [475, 37] width 45 height 10
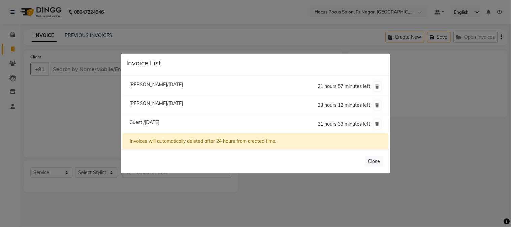
click at [171, 84] on span "Rohini Patel/04 October 2025" at bounding box center [156, 84] width 54 height 6
type input "90******09"
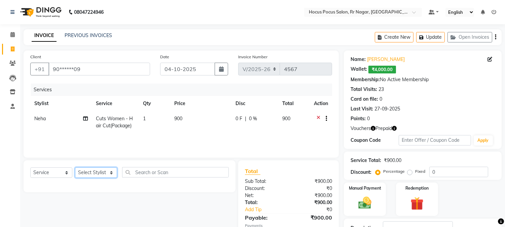
click at [90, 171] on select "Select Stylist [PERSON_NAME] hocus pocus [PERSON_NAME] [PERSON_NAME] [PERSON_NA…" at bounding box center [96, 172] width 42 height 10
select select "43787"
click at [75, 168] on select "Select Stylist [PERSON_NAME] hocus pocus [PERSON_NAME] [PERSON_NAME] [PERSON_NA…" at bounding box center [96, 172] width 42 height 10
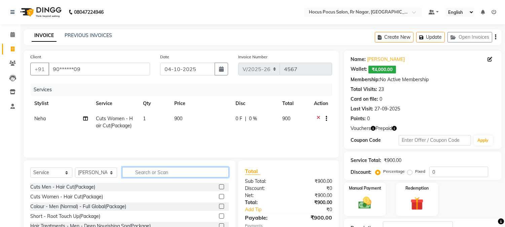
click at [136, 174] on input "text" at bounding box center [175, 172] width 107 height 10
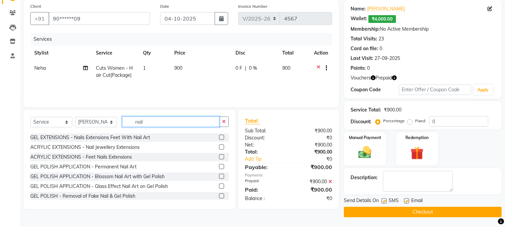
scroll to position [411, 0]
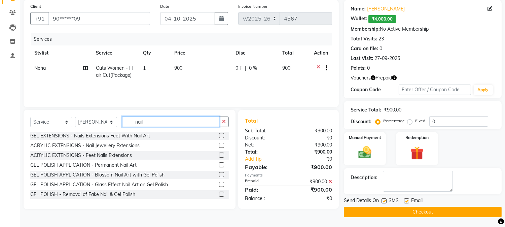
click at [159, 121] on input "nail" at bounding box center [170, 121] width 97 height 10
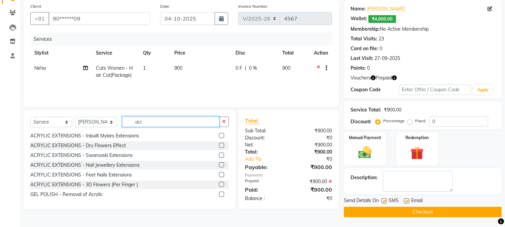
scroll to position [0, 0]
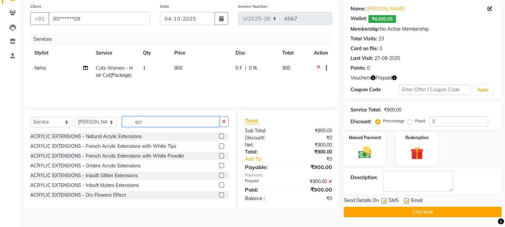
type input "acr"
click at [219, 139] on div at bounding box center [221, 137] width 4 height 7
click at [219, 136] on label at bounding box center [221, 136] width 5 height 5
click at [219, 136] on input "checkbox" at bounding box center [221, 136] width 4 height 4
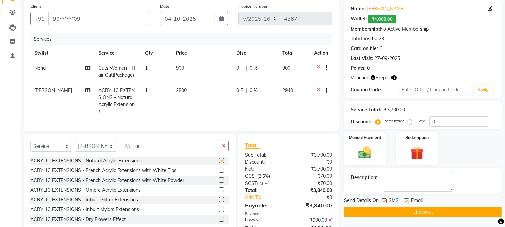
checkbox input "false"
click at [419, 154] on img at bounding box center [417, 153] width 22 height 17
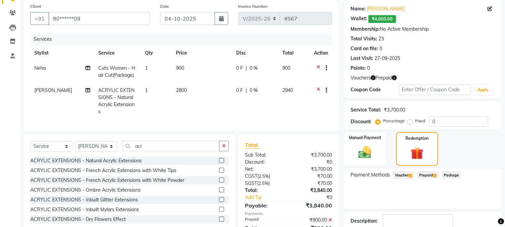
click at [431, 173] on span "Prepaid 1" at bounding box center [428, 175] width 22 height 8
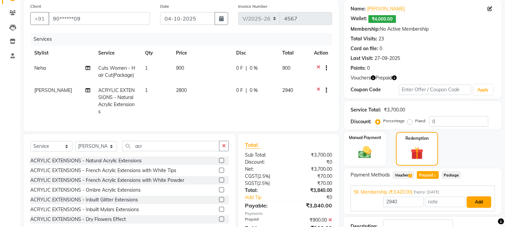
click at [478, 201] on button "Add" at bounding box center [479, 201] width 25 height 11
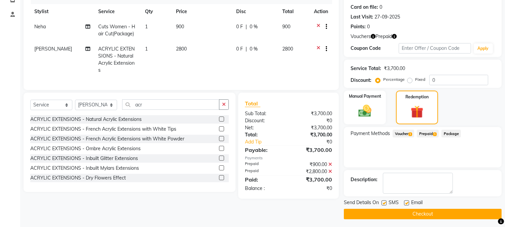
scroll to position [94, 0]
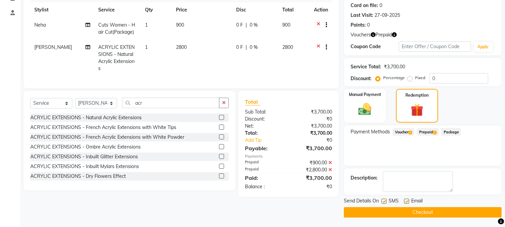
click at [384, 199] on label at bounding box center [384, 201] width 5 height 5
click at [384, 199] on input "checkbox" at bounding box center [384, 201] width 4 height 4
checkbox input "false"
click at [386, 209] on button "Checkout" at bounding box center [423, 212] width 158 height 10
click at [386, 210] on button "Checkout" at bounding box center [423, 212] width 158 height 10
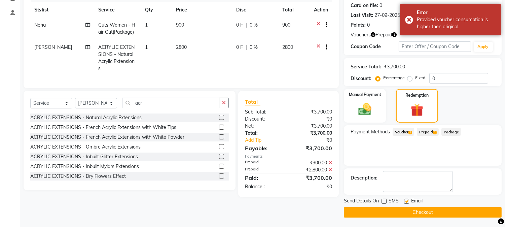
click at [331, 160] on icon at bounding box center [330, 162] width 4 height 5
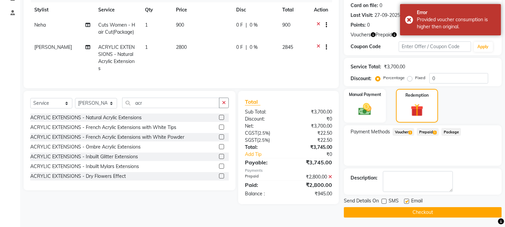
click at [331, 175] on icon at bounding box center [330, 176] width 4 height 5
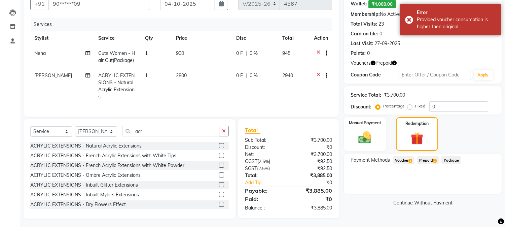
click at [426, 162] on span "Prepaid 1" at bounding box center [428, 160] width 22 height 8
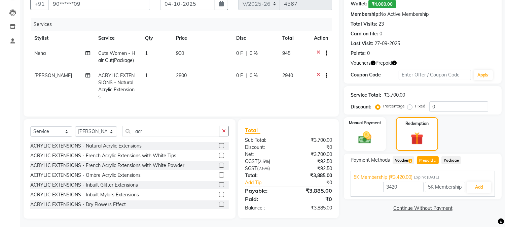
click at [396, 63] on icon "button" at bounding box center [394, 63] width 5 height 5
click at [405, 58] on div "Name: Rohini Patel Wallet: ₹4,000.00 Membership: No Active Membership Total Vis…" at bounding box center [423, 34] width 158 height 98
click at [372, 63] on icon "button" at bounding box center [373, 63] width 5 height 5
click at [402, 63] on div "Vouchers Prepaid" at bounding box center [423, 63] width 144 height 7
click at [394, 63] on icon "button" at bounding box center [394, 63] width 5 height 5
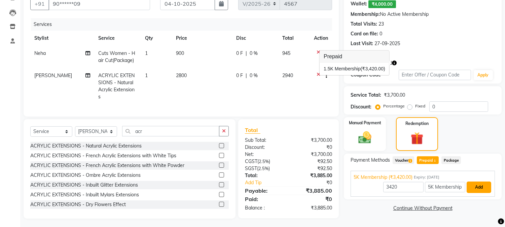
click at [470, 183] on button "Add" at bounding box center [479, 186] width 25 height 11
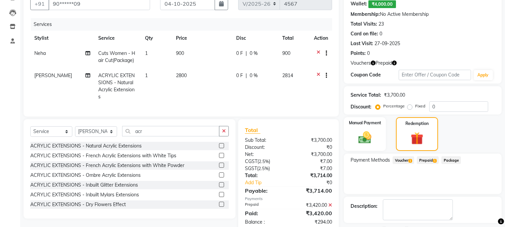
click at [405, 157] on span "Voucher 1" at bounding box center [404, 160] width 22 height 8
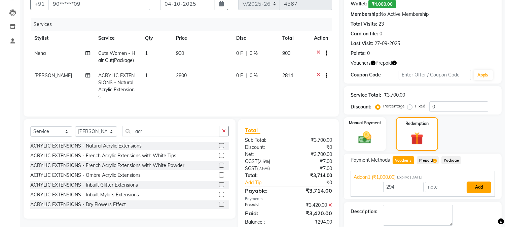
click at [482, 189] on button "Add" at bounding box center [479, 186] width 25 height 11
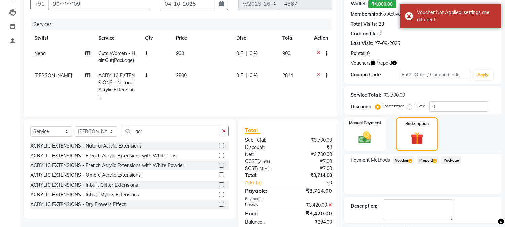
scroll to position [94, 0]
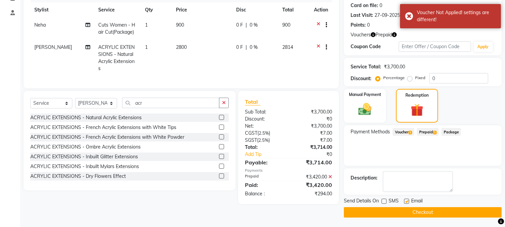
click at [331, 174] on icon at bounding box center [330, 176] width 4 height 5
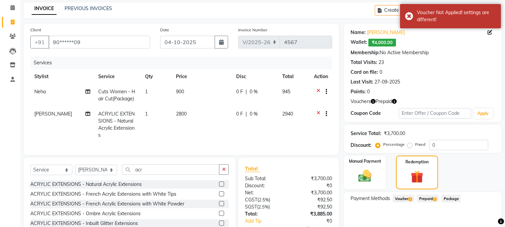
scroll to position [0, 0]
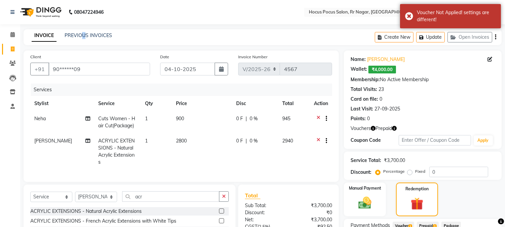
click at [83, 39] on div "INVOICE PREVIOUS INVOICES" at bounding box center [72, 36] width 97 height 8
click at [83, 37] on link "PREVIOUS INVOICES" at bounding box center [88, 35] width 47 height 6
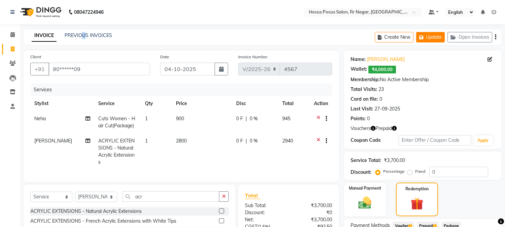
click at [432, 40] on button "Update" at bounding box center [430, 37] width 29 height 10
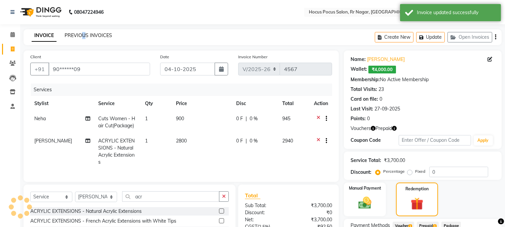
click at [81, 34] on link "PREVIOUS INVOICES" at bounding box center [88, 35] width 47 height 6
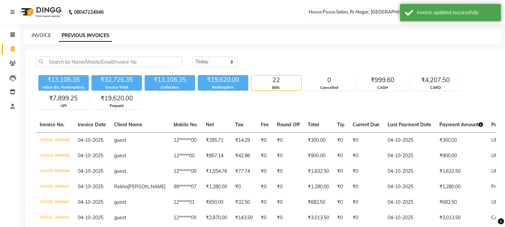
click at [34, 35] on link "INVOICE" at bounding box center [41, 35] width 19 height 6
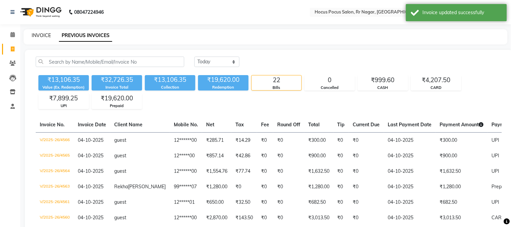
select select "5019"
select select "service"
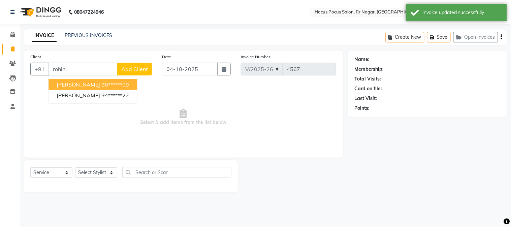
click at [112, 85] on ngb-highlight "90******09" at bounding box center [115, 84] width 28 height 7
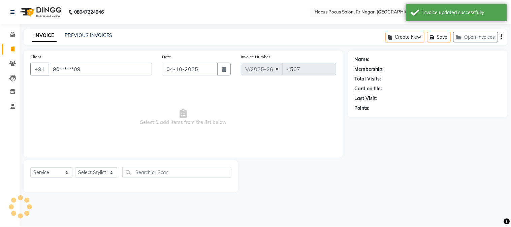
type input "90******09"
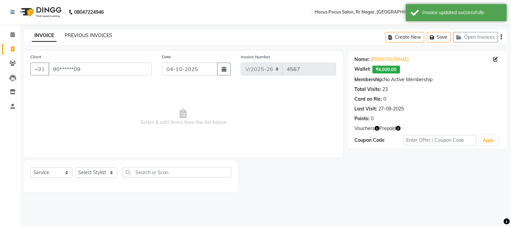
click at [96, 35] on link "PREVIOUS INVOICES" at bounding box center [88, 35] width 47 height 6
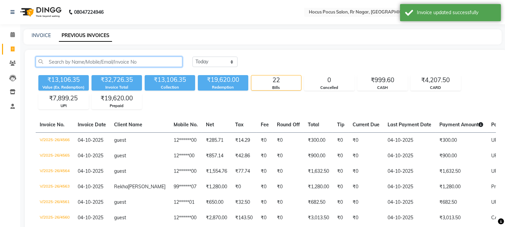
click at [115, 63] on input "text" at bounding box center [109, 62] width 147 height 10
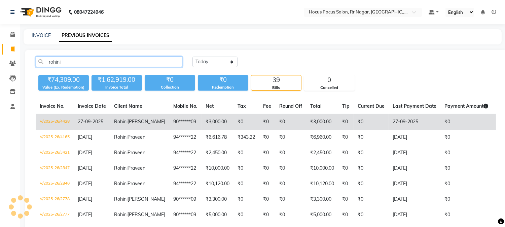
type input "rohini"
click at [338, 124] on td "₹0" at bounding box center [345, 122] width 15 height 16
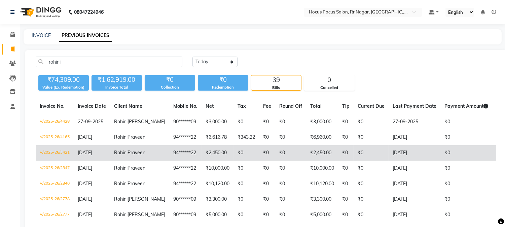
click at [312, 158] on td "₹2,450.00" at bounding box center [322, 152] width 32 height 15
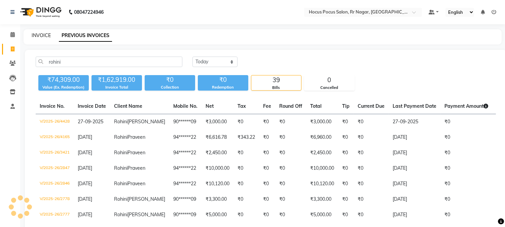
click at [43, 37] on link "INVOICE" at bounding box center [41, 35] width 19 height 6
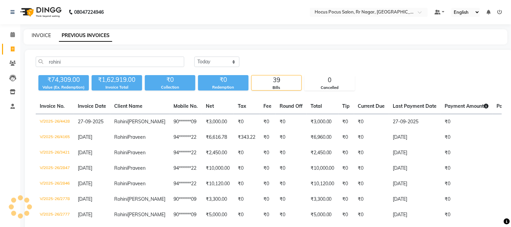
select select "5019"
select select "service"
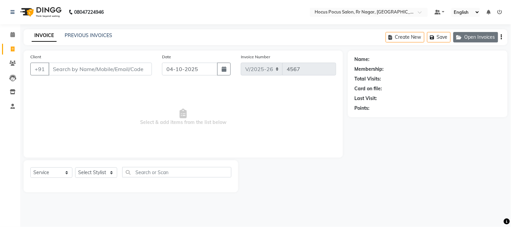
click at [481, 39] on button "Open Invoices" at bounding box center [475, 37] width 45 height 10
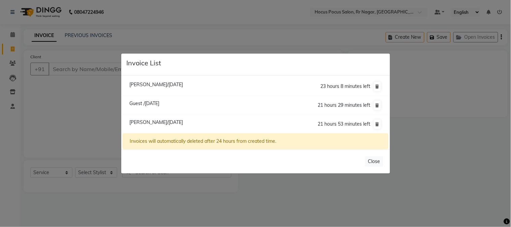
click at [164, 120] on span "Rohini Patel/04 October 2025" at bounding box center [156, 122] width 54 height 6
type input "90******09"
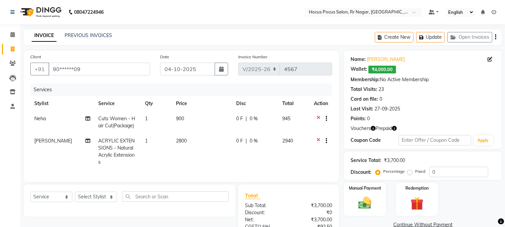
scroll to position [65, 0]
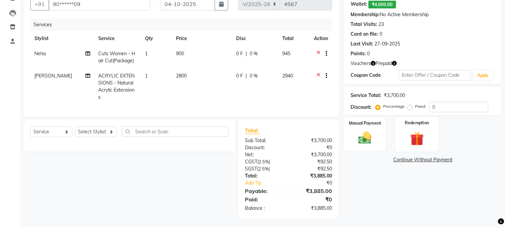
drag, startPoint x: 415, startPoint y: 139, endPoint x: 418, endPoint y: 146, distance: 7.4
click at [415, 139] on img at bounding box center [417, 138] width 22 height 17
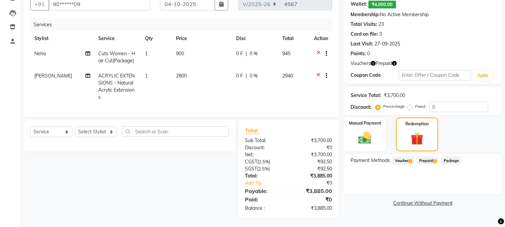
click at [426, 160] on span "Prepaid 1" at bounding box center [428, 161] width 22 height 8
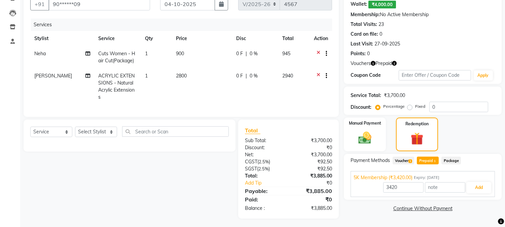
click at [404, 160] on span "Voucher 1" at bounding box center [404, 161] width 22 height 8
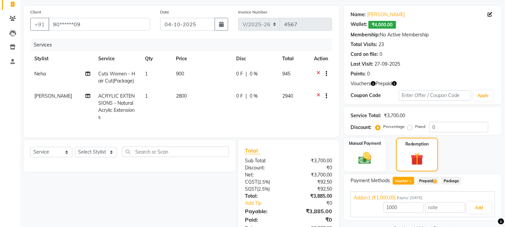
scroll to position [0, 0]
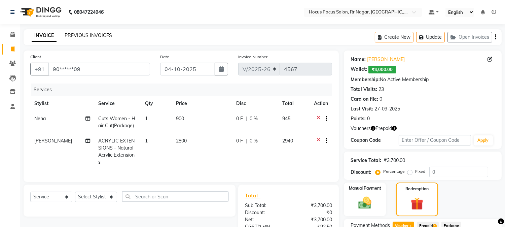
click at [97, 36] on link "PREVIOUS INVOICES" at bounding box center [88, 35] width 47 height 6
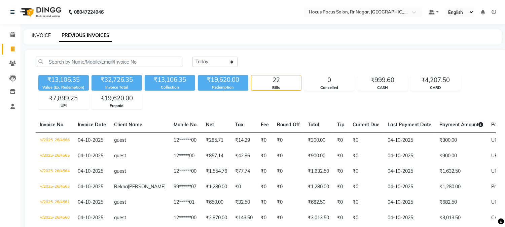
click at [34, 37] on link "INVOICE" at bounding box center [41, 35] width 19 height 6
select select "service"
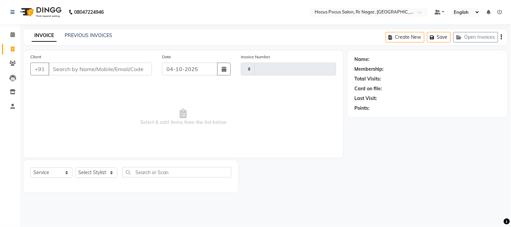
type input "4567"
select select "5019"
click at [484, 38] on button "Open Invoices" at bounding box center [475, 37] width 45 height 10
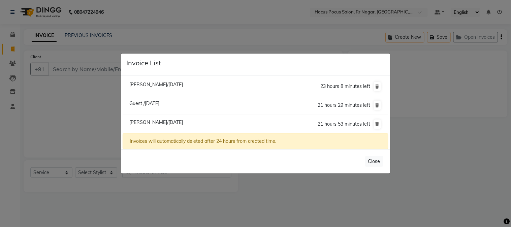
click at [162, 124] on span "Rohini Patel/04 October 2025" at bounding box center [156, 122] width 54 height 6
type input "90******09"
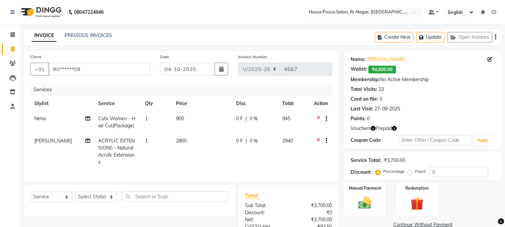
click at [394, 129] on icon "button" at bounding box center [394, 128] width 5 height 5
click at [404, 124] on div "Name: Rohini Patel Wallet: ₹4,000.00 Membership: No Active Membership Total Vis…" at bounding box center [423, 99] width 158 height 98
click at [89, 36] on link "PREVIOUS INVOICES" at bounding box center [88, 35] width 47 height 6
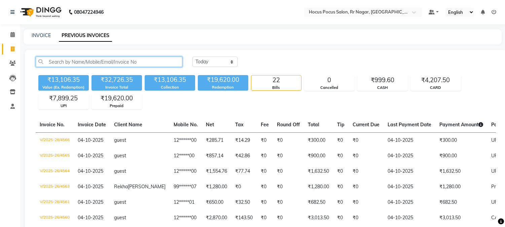
click at [105, 60] on input "text" at bounding box center [109, 62] width 147 height 10
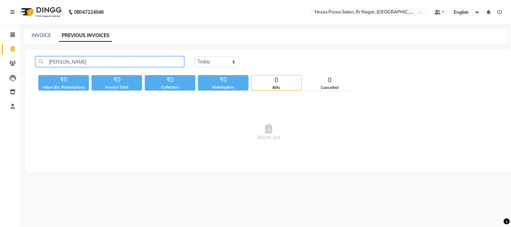
click at [66, 58] on input "rohini patel" at bounding box center [110, 62] width 148 height 10
click at [80, 62] on input "rohini patel" at bounding box center [110, 62] width 148 height 10
click at [83, 61] on input "patel" at bounding box center [110, 62] width 148 height 10
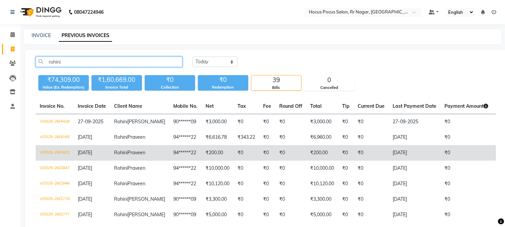
type input "rohini"
click at [169, 160] on td "94******22" at bounding box center [185, 152] width 32 height 15
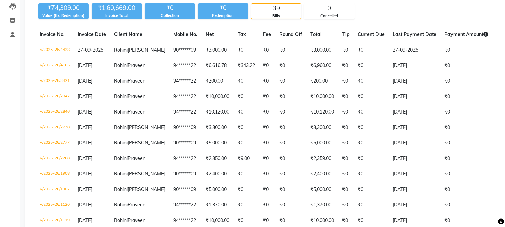
scroll to position [95, 0]
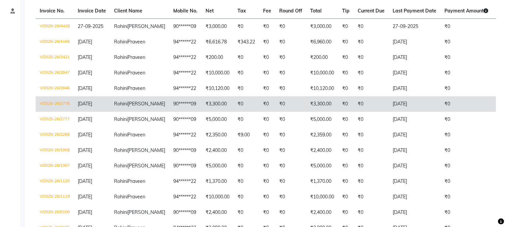
click at [275, 112] on td "₹0" at bounding box center [290, 103] width 31 height 15
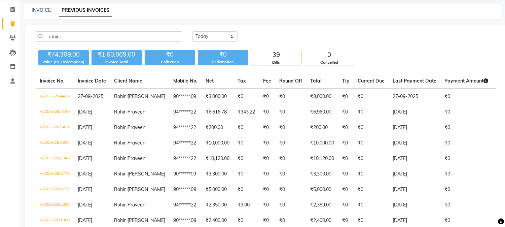
scroll to position [0, 0]
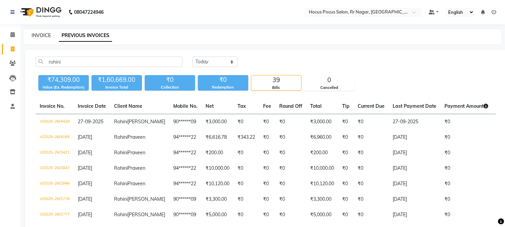
click at [46, 36] on link "INVOICE" at bounding box center [41, 35] width 19 height 6
select select "service"
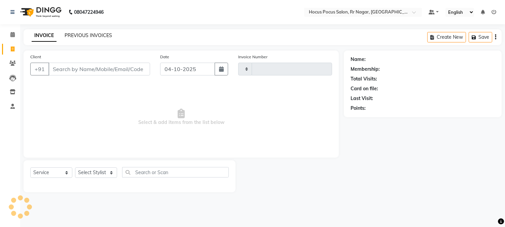
type input "4567"
select select "5019"
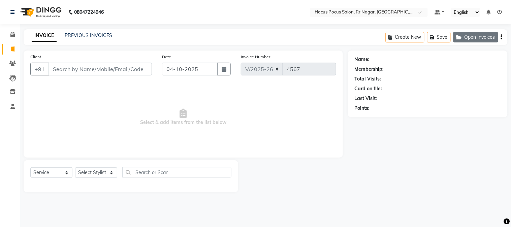
click at [461, 39] on icon "button" at bounding box center [460, 37] width 8 height 5
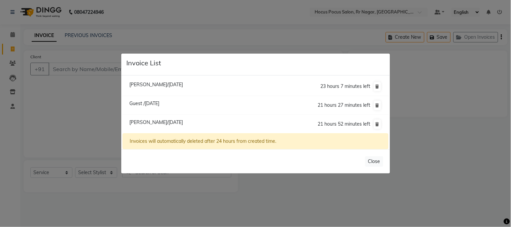
click at [166, 120] on span "Rohini Patel/04 October 2025" at bounding box center [156, 122] width 54 height 6
type input "90******09"
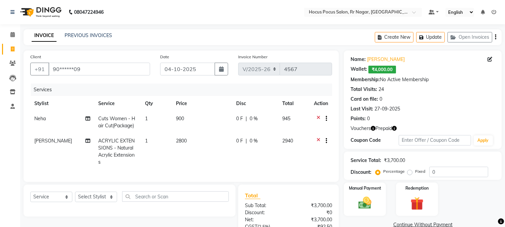
scroll to position [49, 0]
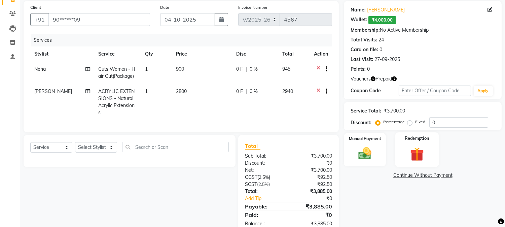
click at [416, 155] on img at bounding box center [417, 154] width 22 height 17
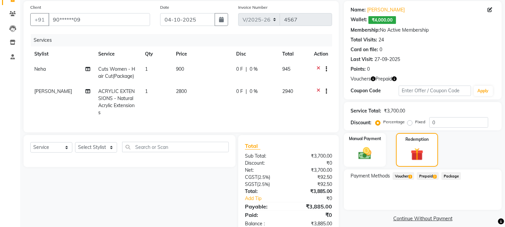
click at [435, 175] on span "2" at bounding box center [435, 177] width 4 height 4
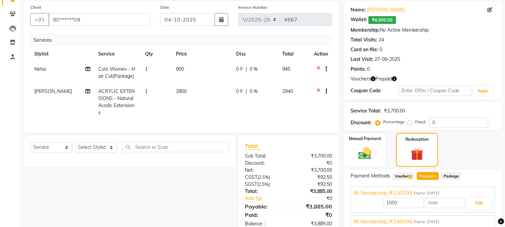
drag, startPoint x: 506, startPoint y: 187, endPoint x: 510, endPoint y: 222, distance: 35.2
click at [505, 177] on html "08047224946 Select Location × Hocus Pocus Salon, Rr Nagar, Rr Nagar Default Pan…" at bounding box center [252, 64] width 505 height 227
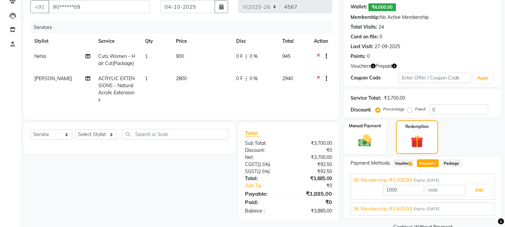
click at [486, 150] on div "Manual Payment Redemption" at bounding box center [423, 137] width 168 height 34
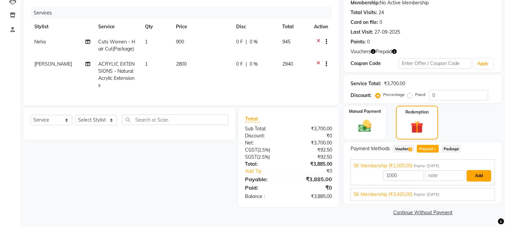
click at [474, 174] on button "Add" at bounding box center [479, 175] width 25 height 11
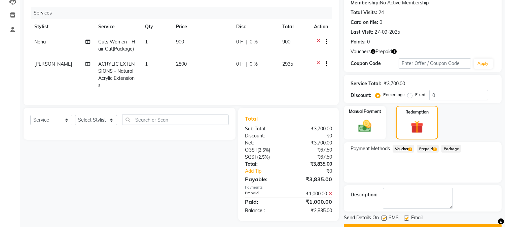
click at [426, 149] on span "Prepaid 2" at bounding box center [428, 149] width 22 height 8
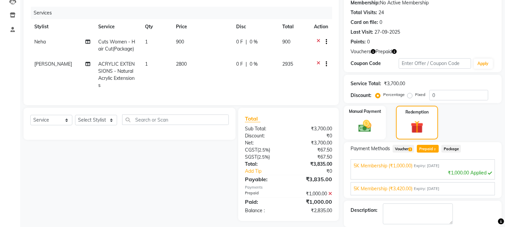
click at [447, 191] on div "5K Membership (₹3,420.00) Expiry: 03-03-2028" at bounding box center [423, 188] width 138 height 7
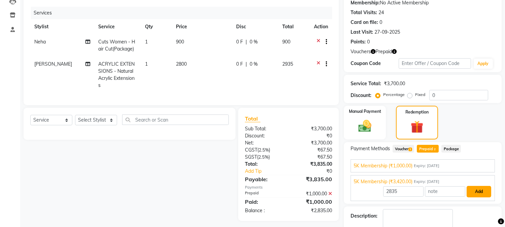
click at [487, 195] on button "Add" at bounding box center [479, 191] width 25 height 11
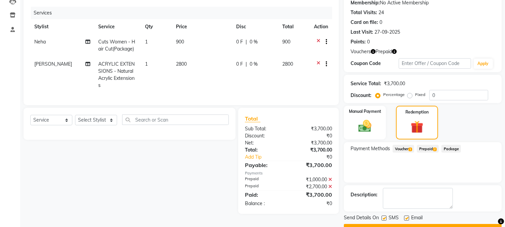
scroll to position [94, 0]
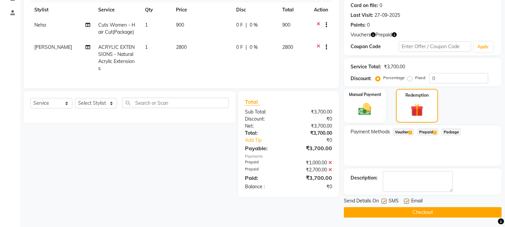
click at [385, 201] on label at bounding box center [384, 201] width 5 height 5
click at [385, 201] on input "checkbox" at bounding box center [384, 201] width 4 height 4
checkbox input "false"
click at [401, 213] on button "Checkout" at bounding box center [423, 212] width 158 height 10
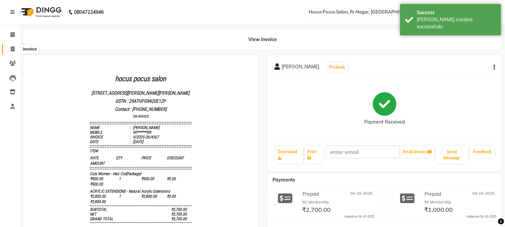
click at [11, 50] on icon at bounding box center [13, 48] width 4 height 5
select select "service"
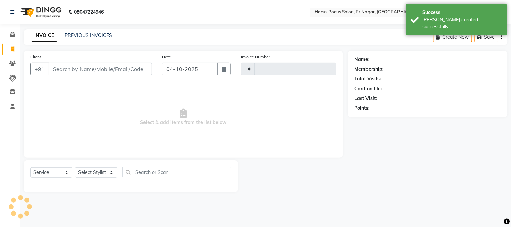
type input "4568"
select select "5019"
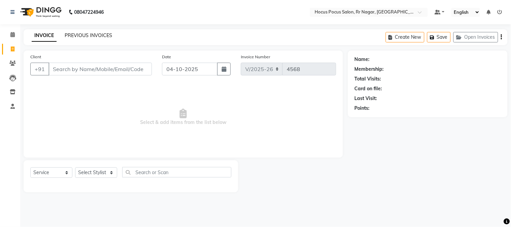
click at [65, 32] on link "PREVIOUS INVOICES" at bounding box center [88, 35] width 47 height 6
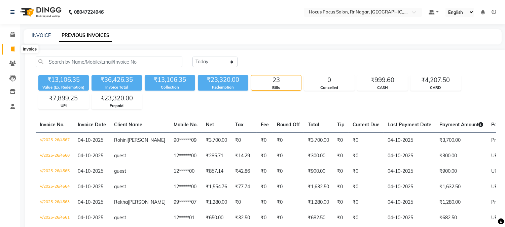
click at [13, 49] on icon at bounding box center [13, 48] width 4 height 5
select select "service"
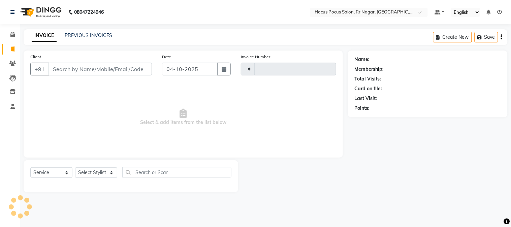
type input "4568"
select select "5019"
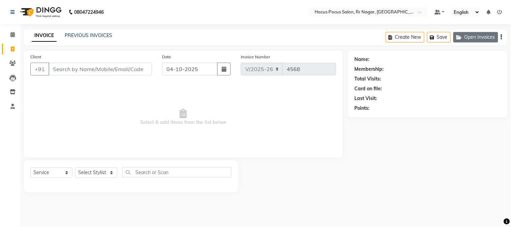
click at [483, 35] on button "Open Invoices" at bounding box center [475, 37] width 45 height 10
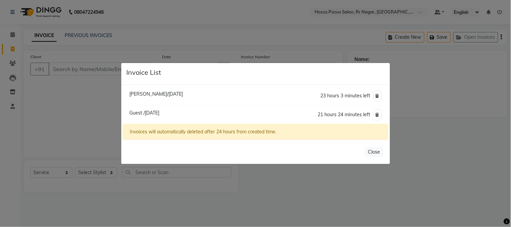
click at [141, 96] on span "Vijay Dutt/04 October 2025" at bounding box center [156, 94] width 54 height 6
type input "98******45"
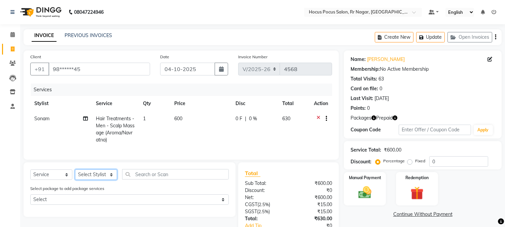
click at [89, 179] on select "Select Stylist [PERSON_NAME] hocus pocus [PERSON_NAME] [PERSON_NAME] [PERSON_NA…" at bounding box center [96, 174] width 42 height 10
select select "32987"
click at [75, 175] on select "Select Stylist [PERSON_NAME] hocus pocus [PERSON_NAME] [PERSON_NAME] [PERSON_NA…" at bounding box center [96, 174] width 42 height 10
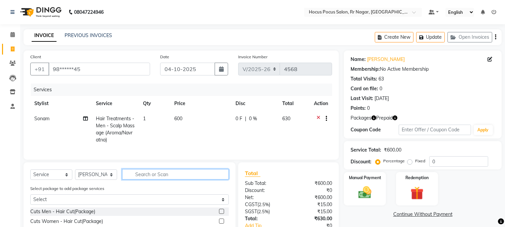
click at [157, 179] on input "text" at bounding box center [175, 174] width 107 height 10
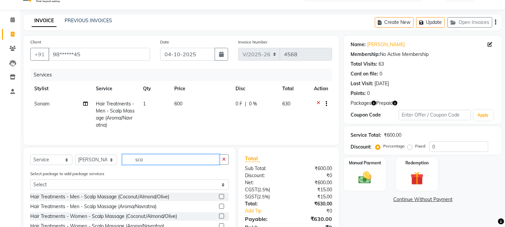
scroll to position [50, 0]
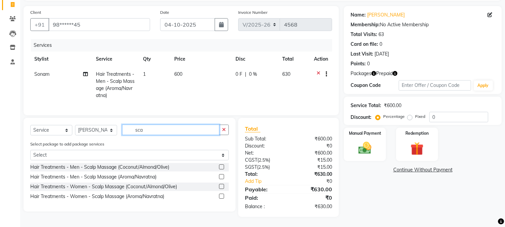
type input "sca"
click at [222, 194] on label at bounding box center [221, 196] width 5 height 5
click at [222, 194] on input "checkbox" at bounding box center [221, 196] width 4 height 4
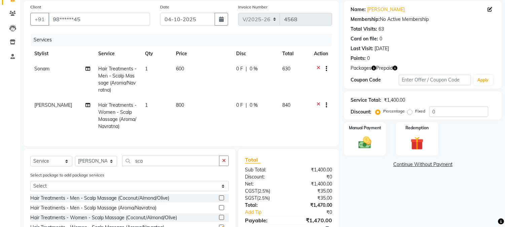
checkbox input "false"
click at [155, 166] on input "sca" at bounding box center [170, 160] width 97 height 10
click at [107, 166] on select "Select Stylist [PERSON_NAME] hocus pocus [PERSON_NAME] [PERSON_NAME] [PERSON_NA…" at bounding box center [96, 161] width 42 height 10
select select "92671"
click at [75, 161] on select "Select Stylist [PERSON_NAME] hocus pocus [PERSON_NAME] [PERSON_NAME] [PERSON_NA…" at bounding box center [96, 161] width 42 height 10
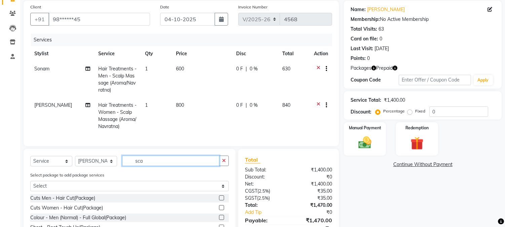
click at [145, 166] on input "sca" at bounding box center [170, 160] width 97 height 10
type input "s"
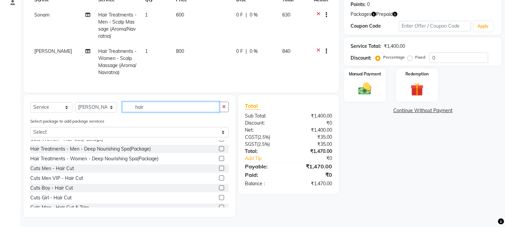
scroll to position [30, 0]
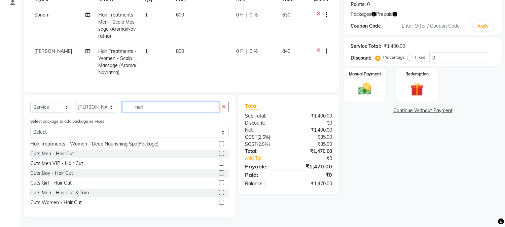
type input "hair"
click at [219, 191] on label at bounding box center [221, 192] width 5 height 5
click at [219, 191] on input "checkbox" at bounding box center [221, 193] width 4 height 4
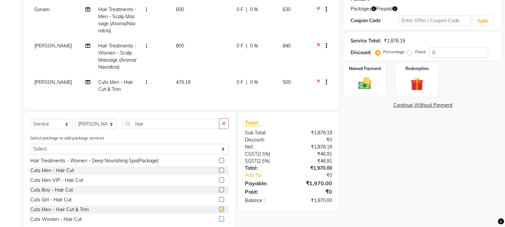
checkbox input "false"
click at [206, 83] on td "476.19" at bounding box center [202, 86] width 61 height 22
select select "92671"
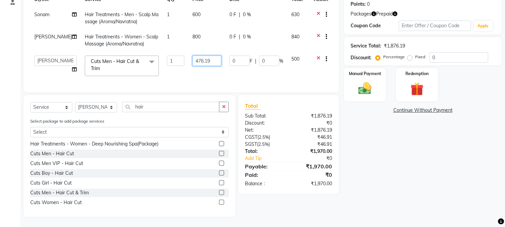
click at [213, 56] on input "476.19" at bounding box center [207, 61] width 29 height 10
type input "4"
type input "500"
click at [345, 107] on div "Continue Without Payment" at bounding box center [423, 110] width 158 height 7
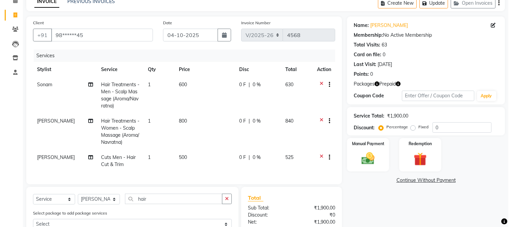
scroll to position [0, 0]
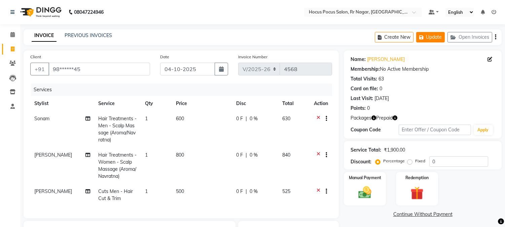
click at [436, 34] on button "Update" at bounding box center [430, 37] width 29 height 10
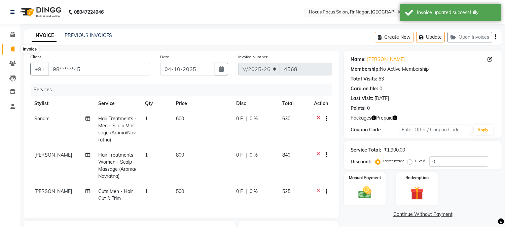
click at [11, 47] on icon at bounding box center [13, 48] width 4 height 5
select select "service"
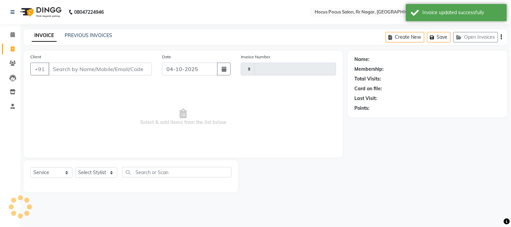
type input "4568"
select select "5019"
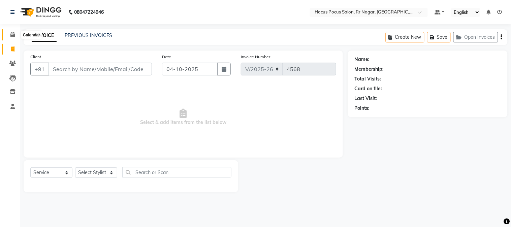
click at [7, 37] on span at bounding box center [13, 35] width 12 height 8
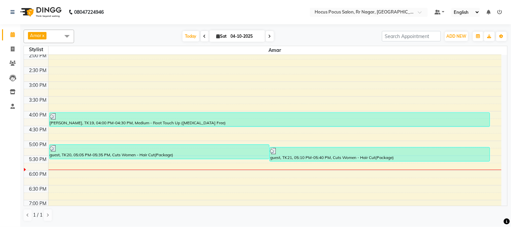
scroll to position [194, 0]
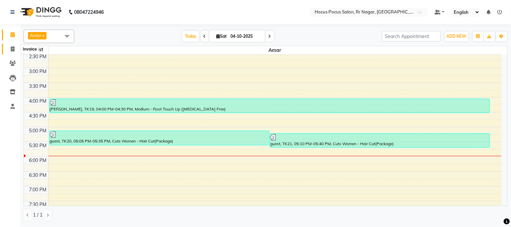
click at [14, 46] on icon at bounding box center [13, 48] width 4 height 5
select select "5019"
select select "service"
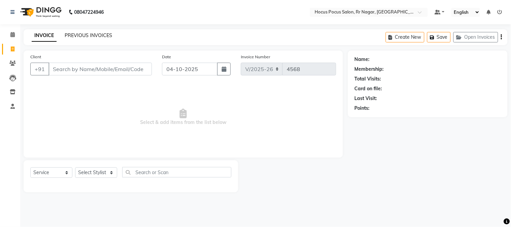
click at [85, 33] on link "PREVIOUS INVOICES" at bounding box center [88, 35] width 47 height 6
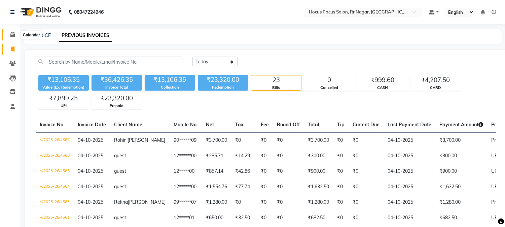
click at [10, 37] on icon at bounding box center [12, 34] width 4 height 5
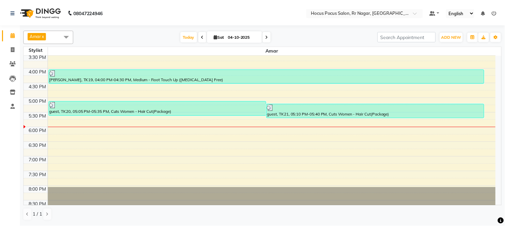
scroll to position [236, 0]
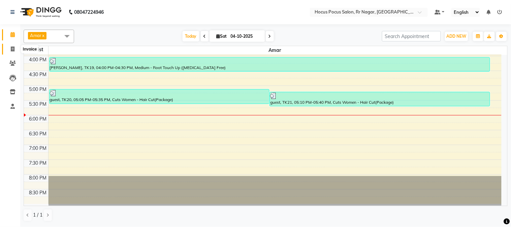
click at [11, 51] on icon at bounding box center [13, 48] width 4 height 5
select select "service"
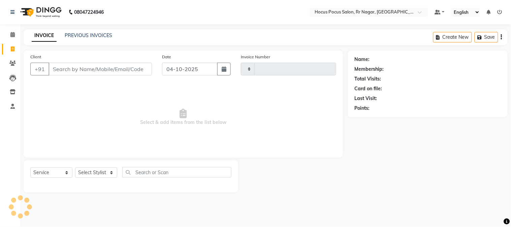
type input "4568"
select select "5019"
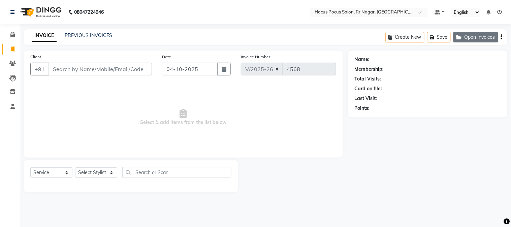
click at [471, 37] on button "Open Invoices" at bounding box center [475, 37] width 45 height 10
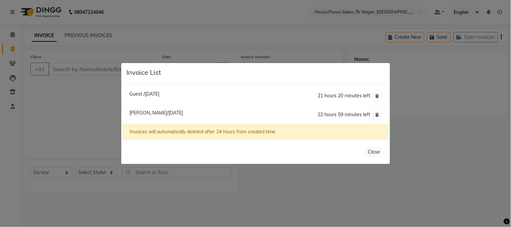
click at [151, 111] on span "Vijay Dutt/04 October 2025" at bounding box center [156, 113] width 54 height 6
type input "98******45"
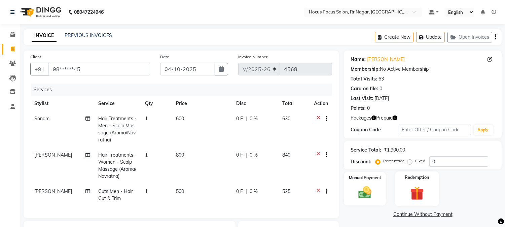
click at [423, 186] on img at bounding box center [417, 193] width 22 height 17
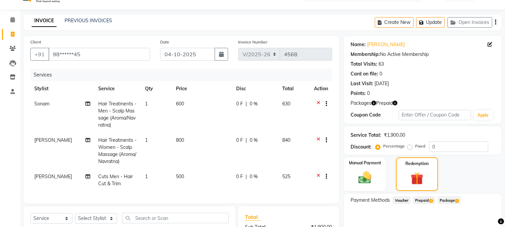
scroll to position [30, 0]
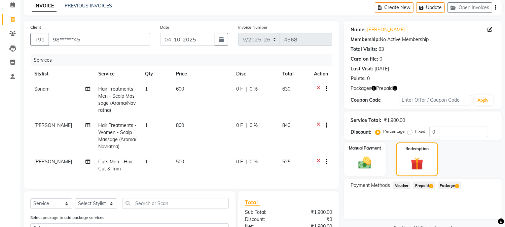
click at [427, 184] on span "Prepaid 1" at bounding box center [424, 185] width 22 height 8
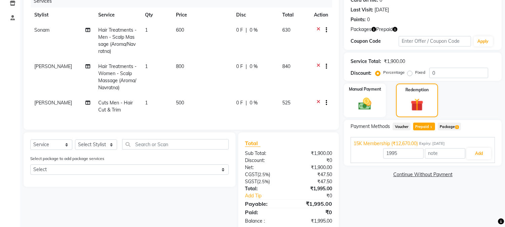
scroll to position [28, 0]
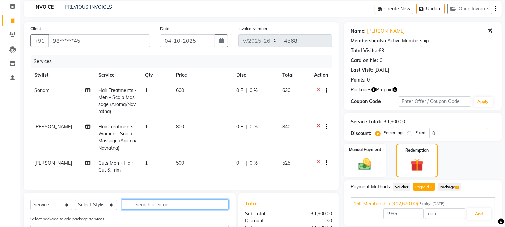
click at [146, 207] on input "text" at bounding box center [175, 204] width 107 height 10
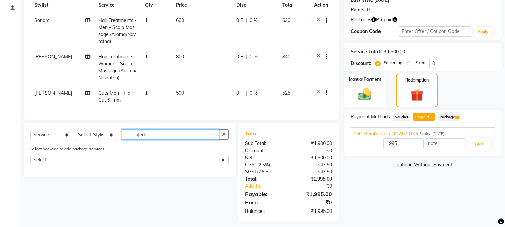
scroll to position [108, 0]
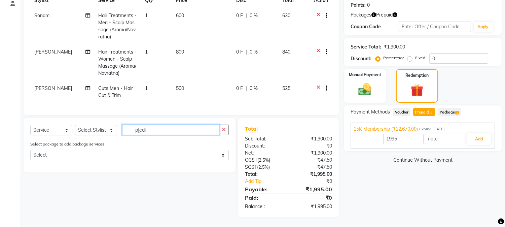
click at [181, 132] on input "p[edi" at bounding box center [170, 130] width 97 height 10
type input "pedi"
click at [96, 133] on select "Select Stylist [PERSON_NAME] hocus pocus [PERSON_NAME] [PERSON_NAME] [PERSON_NA…" at bounding box center [96, 130] width 42 height 10
select select "32995"
click at [75, 125] on select "Select Stylist [PERSON_NAME] hocus pocus [PERSON_NAME] [PERSON_NAME] [PERSON_NA…" at bounding box center [96, 130] width 42 height 10
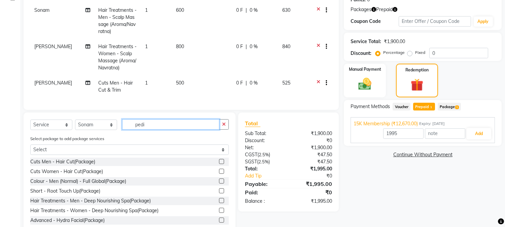
click at [147, 130] on input "pedi" at bounding box center [170, 124] width 97 height 10
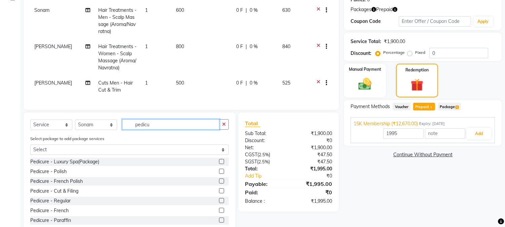
scroll to position [30, 0]
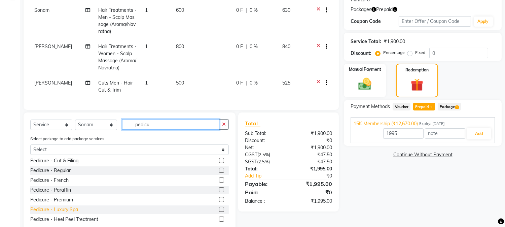
type input "pedicu"
click at [72, 213] on div "Pedicure - Luxury Spa" at bounding box center [54, 209] width 48 height 7
type input "12670"
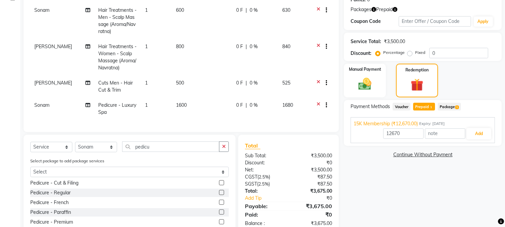
checkbox input "false"
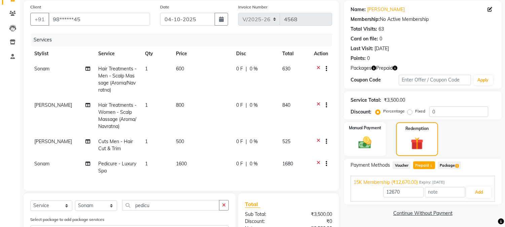
scroll to position [100, 0]
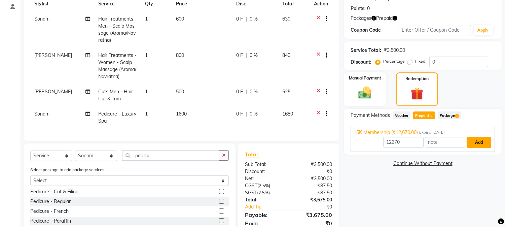
click at [480, 143] on button "Add" at bounding box center [479, 142] width 25 height 11
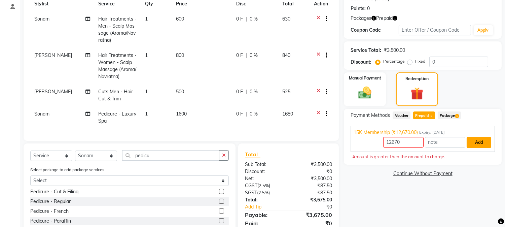
click at [478, 142] on button "Add" at bounding box center [479, 142] width 25 height 11
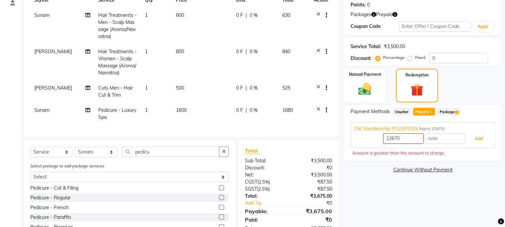
scroll to position [69, 0]
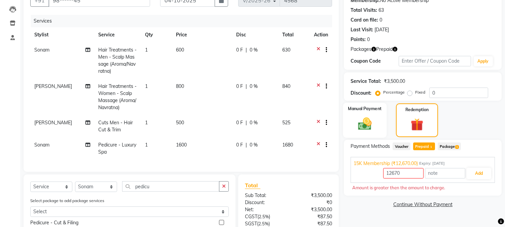
click at [362, 120] on img at bounding box center [365, 124] width 22 height 16
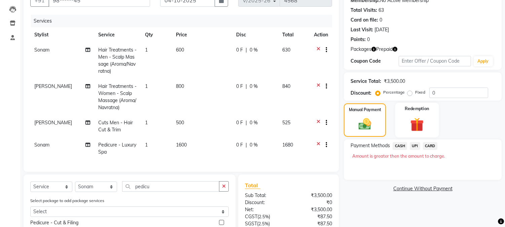
click at [410, 117] on img at bounding box center [417, 124] width 22 height 17
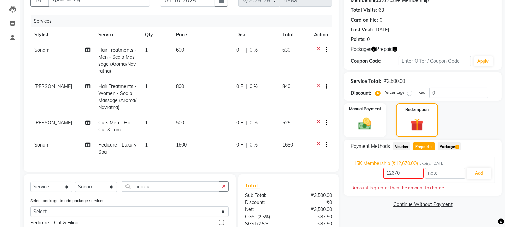
click at [396, 49] on icon "button" at bounding box center [395, 49] width 5 height 5
click at [425, 32] on div "Last Visit: 14-09-2025" at bounding box center [423, 29] width 144 height 7
click at [402, 142] on span "Voucher" at bounding box center [402, 146] width 18 height 8
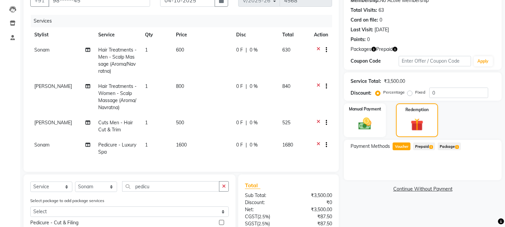
click at [425, 147] on span "Prepaid 1" at bounding box center [424, 146] width 22 height 8
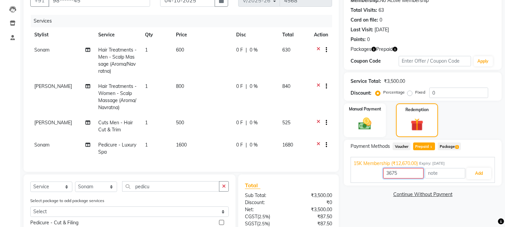
click at [412, 173] on input "3675" at bounding box center [403, 173] width 40 height 10
type input "3500"
click at [476, 173] on button "Add" at bounding box center [479, 173] width 25 height 11
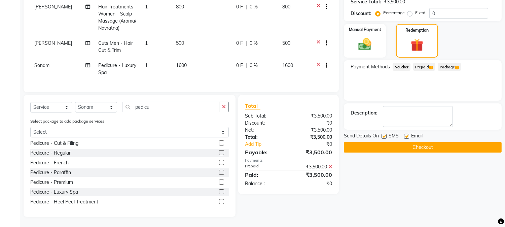
scroll to position [153, 0]
click at [384, 134] on label at bounding box center [384, 136] width 5 height 5
click at [384, 134] on input "checkbox" at bounding box center [384, 136] width 4 height 4
checkbox input "false"
click at [384, 142] on button "Checkout" at bounding box center [423, 147] width 158 height 10
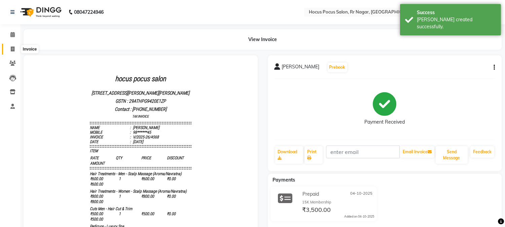
click at [9, 51] on span at bounding box center [13, 49] width 12 height 8
select select "service"
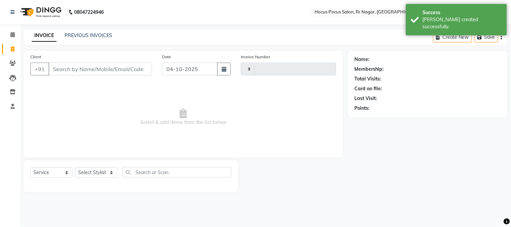
type input "4569"
select select "5019"
click at [13, 37] on icon at bounding box center [12, 34] width 4 height 5
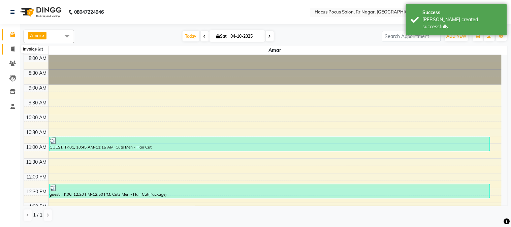
click at [12, 48] on icon at bounding box center [13, 48] width 4 height 5
select select "service"
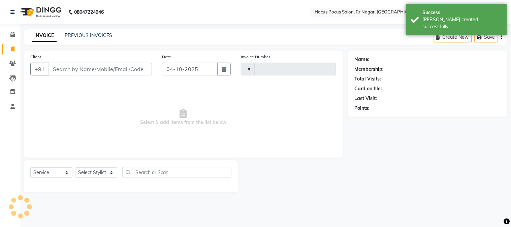
type input "4569"
select select "5019"
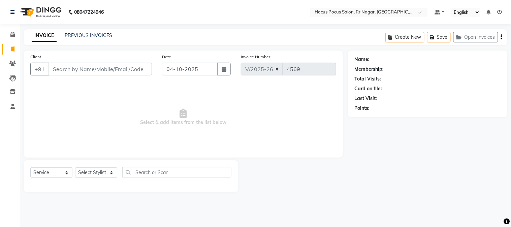
click at [103, 72] on input "Client" at bounding box center [99, 69] width 103 height 13
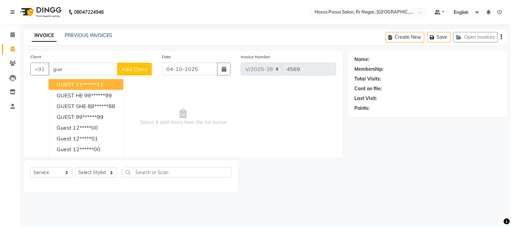
click at [102, 81] on ngb-highlight "11******11" at bounding box center [90, 84] width 28 height 7
type input "11******11"
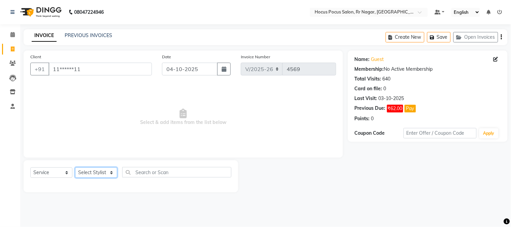
click at [89, 174] on select "Select Stylist [PERSON_NAME] hocus pocus [PERSON_NAME] [PERSON_NAME] [PERSON_NA…" at bounding box center [96, 172] width 42 height 10
select select "32995"
click at [75, 168] on select "Select Stylist [PERSON_NAME] hocus pocus [PERSON_NAME] [PERSON_NAME] [PERSON_NA…" at bounding box center [96, 172] width 42 height 10
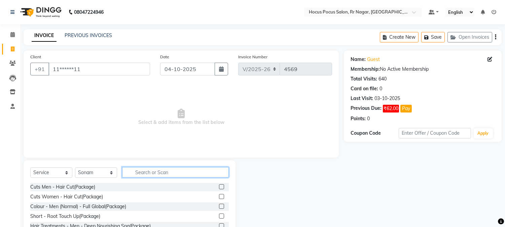
click at [146, 171] on input "text" at bounding box center [175, 172] width 107 height 10
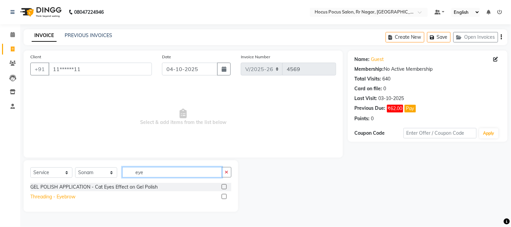
type input "eye"
click at [65, 197] on div "Threading - Eyebrow" at bounding box center [52, 196] width 45 height 7
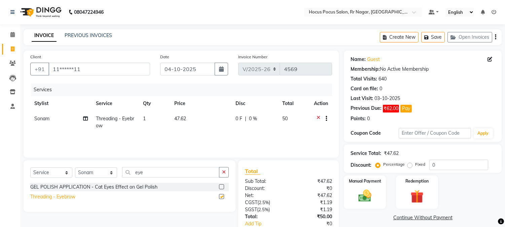
checkbox input "false"
click at [318, 116] on icon at bounding box center [319, 119] width 4 height 8
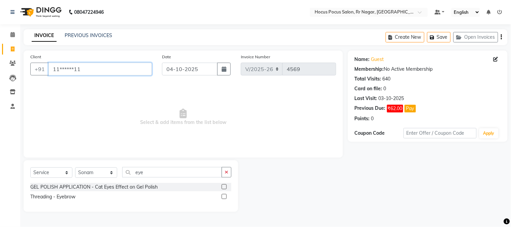
click at [132, 73] on input "11******11" at bounding box center [99, 69] width 103 height 13
type input "1"
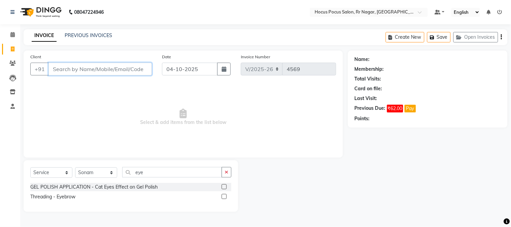
paste input "9845519239"
type input "9845519239"
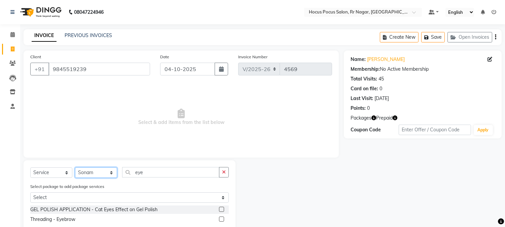
click at [110, 171] on select "Select Stylist [PERSON_NAME] hocus pocus [PERSON_NAME] [PERSON_NAME] [PERSON_NA…" at bounding box center [96, 172] width 42 height 10
select select "43787"
click at [75, 168] on select "Select Stylist [PERSON_NAME] hocus pocus [PERSON_NAME] [PERSON_NAME] [PERSON_NA…" at bounding box center [96, 172] width 42 height 10
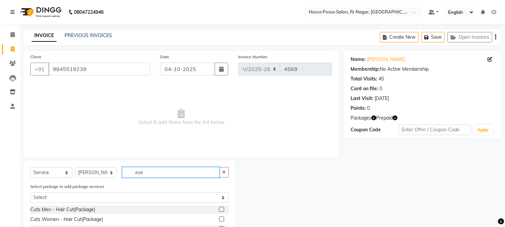
click at [151, 172] on input "eye" at bounding box center [170, 172] width 97 height 10
type input "e"
click at [167, 171] on input "unde" at bounding box center [170, 172] width 97 height 10
type input "u"
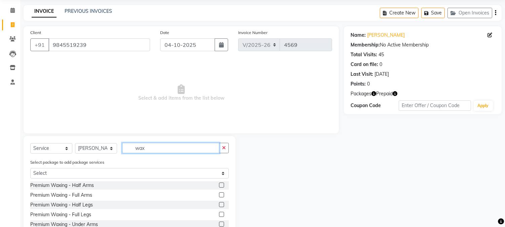
scroll to position [37, 0]
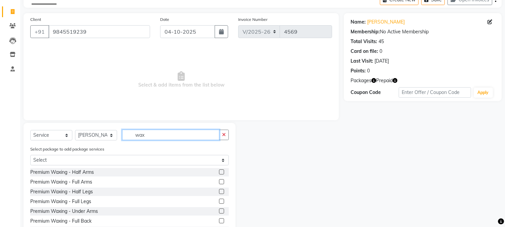
type input "wax"
click at [219, 211] on label at bounding box center [221, 210] width 5 height 5
click at [219, 211] on input "checkbox" at bounding box center [221, 211] width 4 height 4
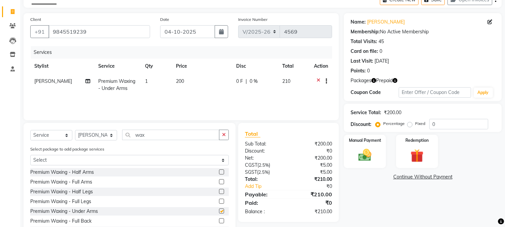
checkbox input "false"
click at [415, 155] on img at bounding box center [417, 155] width 22 height 17
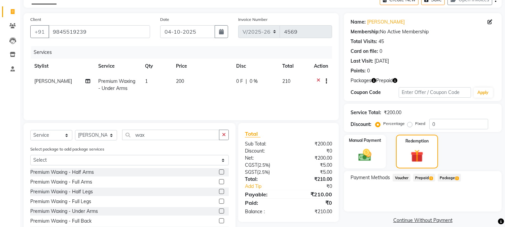
click at [426, 178] on span "Prepaid 1" at bounding box center [424, 178] width 22 height 8
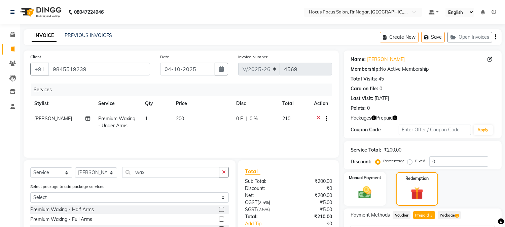
scroll to position [65, 0]
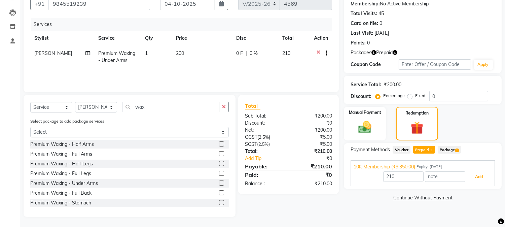
drag, startPoint x: 473, startPoint y: 176, endPoint x: 476, endPoint y: 183, distance: 7.7
click at [474, 175] on button "Add" at bounding box center [479, 176] width 25 height 11
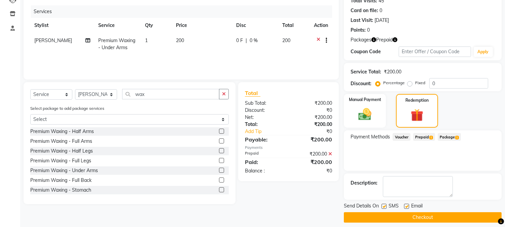
scroll to position [83, 0]
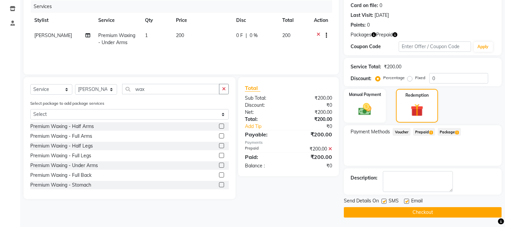
click at [383, 201] on label at bounding box center [384, 201] width 5 height 5
click at [383, 201] on input "checkbox" at bounding box center [384, 201] width 4 height 4
checkbox input "false"
click at [389, 209] on button "Checkout" at bounding box center [423, 212] width 158 height 10
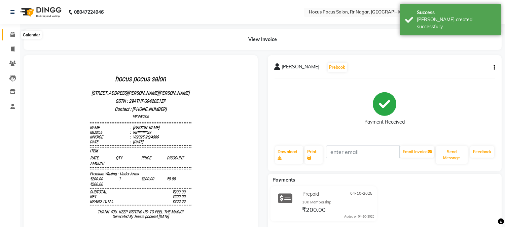
click at [9, 34] on span at bounding box center [13, 35] width 12 height 8
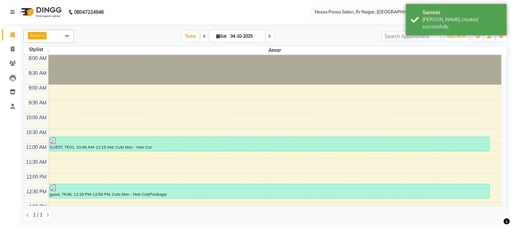
click at [63, 35] on span at bounding box center [66, 36] width 13 height 13
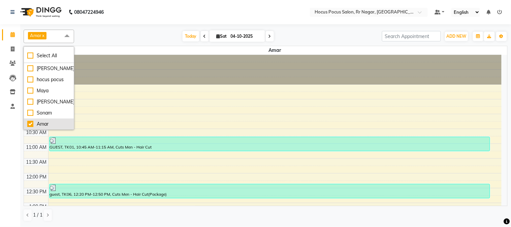
click at [29, 125] on div "Amar" at bounding box center [48, 123] width 43 height 7
checkbox input "false"
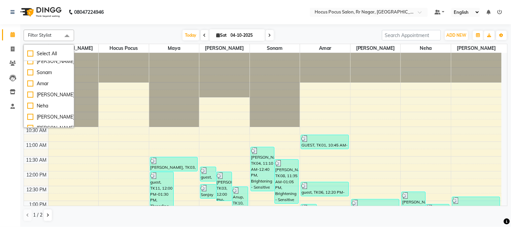
scroll to position [43, 0]
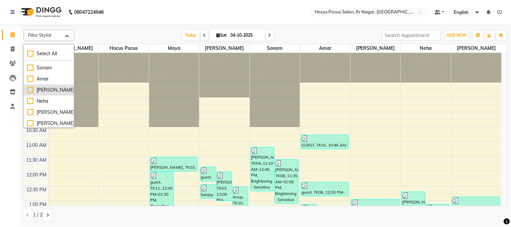
click at [28, 88] on div "[PERSON_NAME]" at bounding box center [48, 90] width 43 height 7
checkbox input "true"
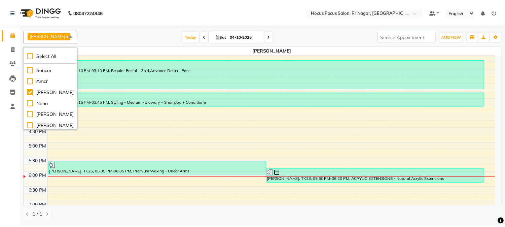
scroll to position [187, 0]
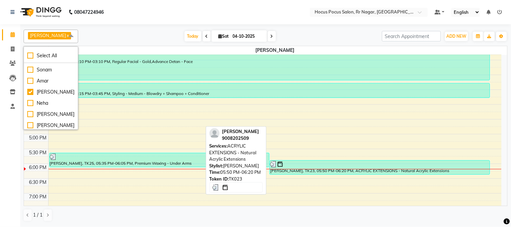
click at [307, 170] on div "[PERSON_NAME], TK23, 05:50 PM-06:20 PM, ACRYLIC EXTENSIONS - Natural Acrylic Ex…" at bounding box center [380, 168] width 220 height 14
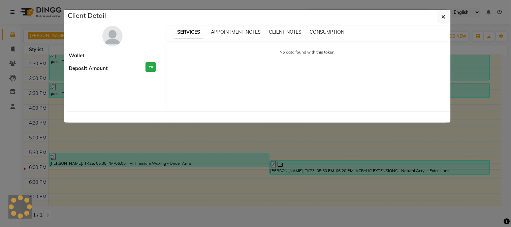
select select "3"
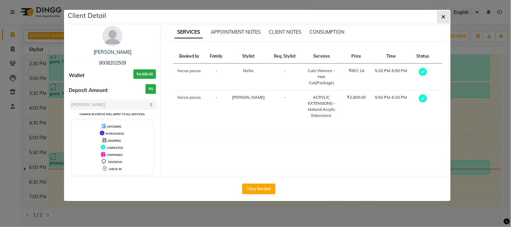
click at [441, 14] on icon "button" at bounding box center [443, 16] width 4 height 5
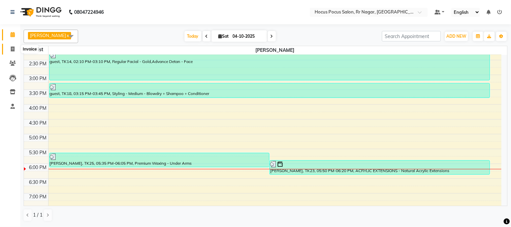
click at [11, 50] on icon at bounding box center [13, 48] width 4 height 5
select select "service"
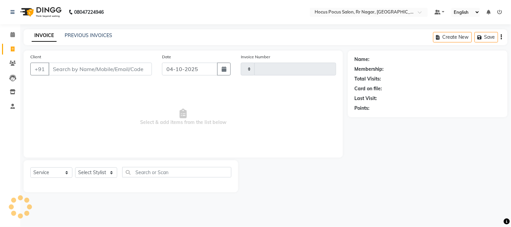
type input "4570"
select select "5019"
click at [81, 35] on link "PREVIOUS INVOICES" at bounding box center [88, 35] width 47 height 6
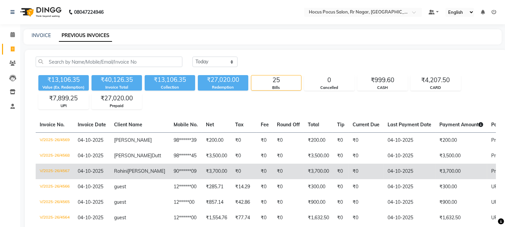
click at [231, 169] on td "₹0" at bounding box center [244, 171] width 26 height 15
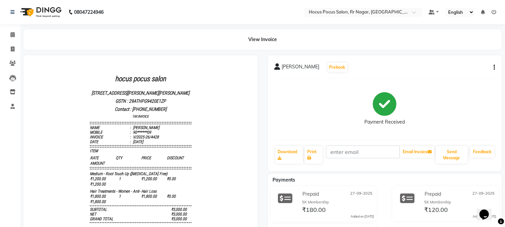
click at [494, 67] on icon "button" at bounding box center [494, 67] width 1 height 0
click at [469, 64] on div "Edit Invoice" at bounding box center [468, 63] width 31 height 8
select select "service"
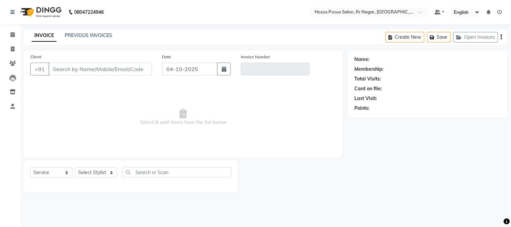
type input "90******09"
type input "V/2025-26/4428"
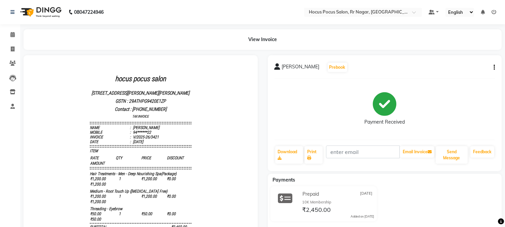
click at [494, 67] on icon "button" at bounding box center [494, 67] width 1 height 0
click at [463, 62] on div "Edit Invoice" at bounding box center [468, 63] width 31 height 8
select select "service"
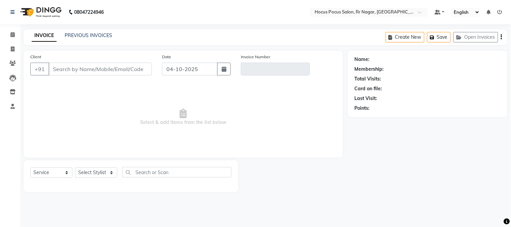
type input "94******22"
type input "V/2025-26/3421"
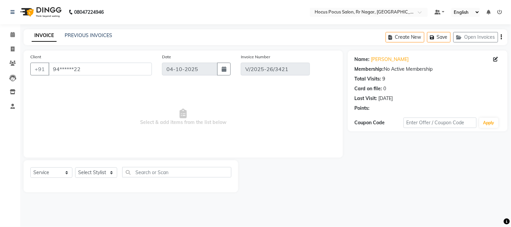
type input "14-08-2025"
select select "select"
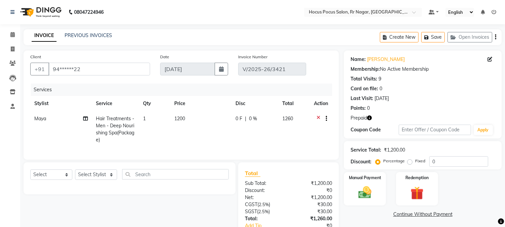
click at [177, 120] on span "1200" at bounding box center [179, 118] width 11 height 6
select select "32988"
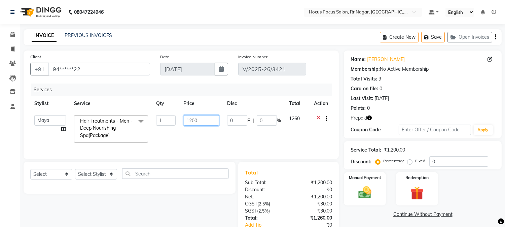
click at [189, 119] on input "1200" at bounding box center [201, 120] width 35 height 10
type input "200"
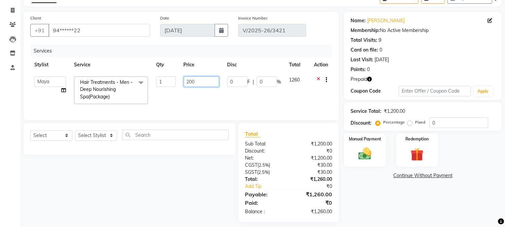
scroll to position [47, 0]
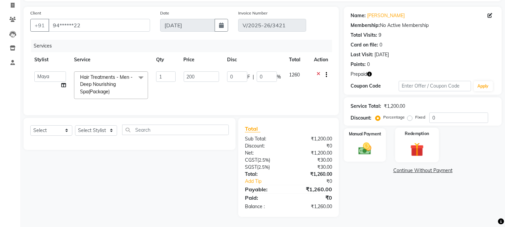
click at [422, 141] on img at bounding box center [417, 149] width 22 height 17
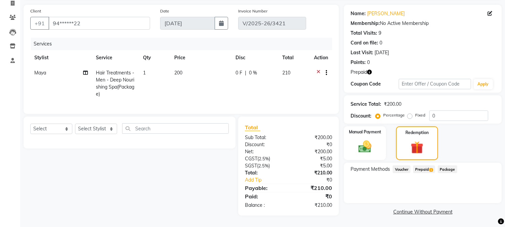
click at [428, 168] on span "Prepaid 1" at bounding box center [424, 169] width 22 height 8
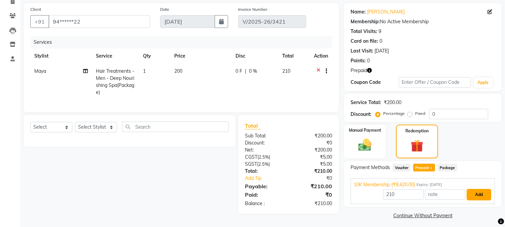
click at [480, 196] on button "Add" at bounding box center [479, 194] width 25 height 11
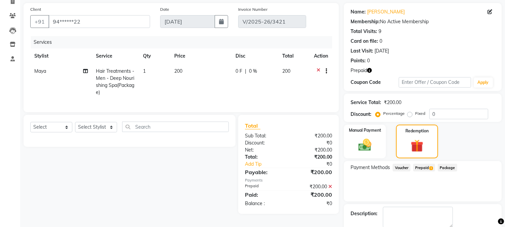
scroll to position [73, 0]
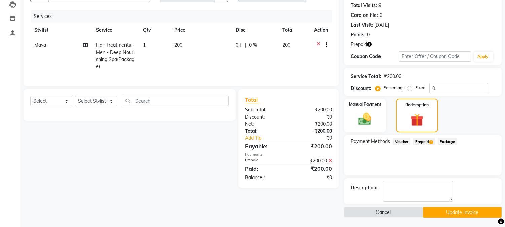
click at [446, 212] on button "Update Invoice" at bounding box center [462, 212] width 79 height 10
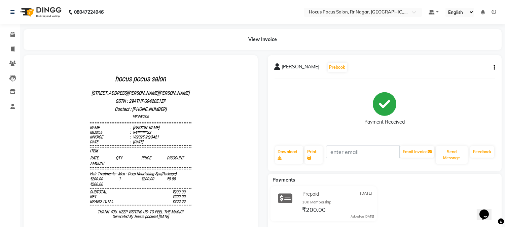
click at [494, 68] on icon "button" at bounding box center [494, 67] width 1 height 0
click at [469, 64] on div "Edit Invoice" at bounding box center [468, 63] width 31 height 8
select select "service"
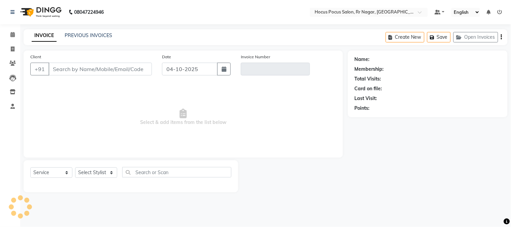
type input "94******22"
type input "V/2025-26/3421"
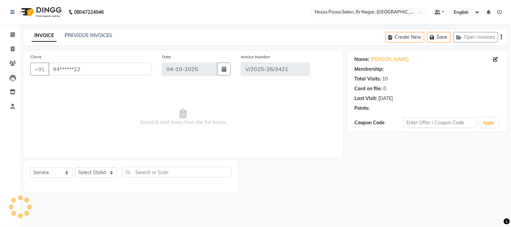
type input "[DATE]"
select select "select"
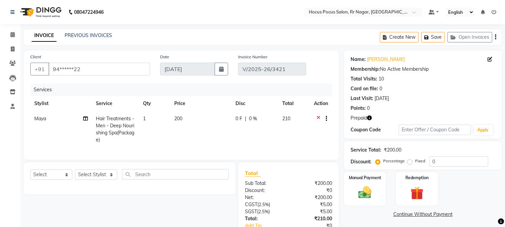
click at [176, 122] on td "200" at bounding box center [200, 129] width 61 height 36
select select "32988"
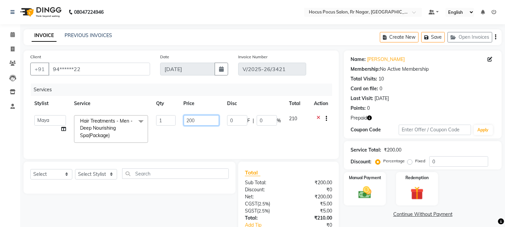
drag, startPoint x: 185, startPoint y: 120, endPoint x: 191, endPoint y: 118, distance: 5.4
click at [186, 120] on input "200" at bounding box center [201, 120] width 35 height 10
type input "1200"
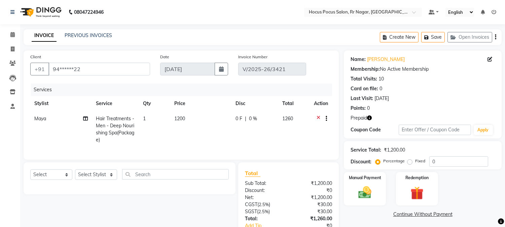
scroll to position [50, 0]
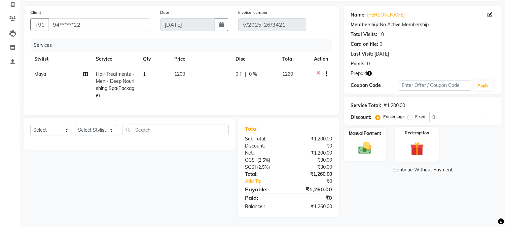
click at [428, 139] on div "Redemption" at bounding box center [417, 144] width 44 height 34
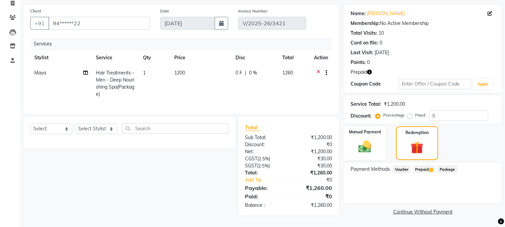
click at [431, 168] on span "1" at bounding box center [431, 170] width 4 height 4
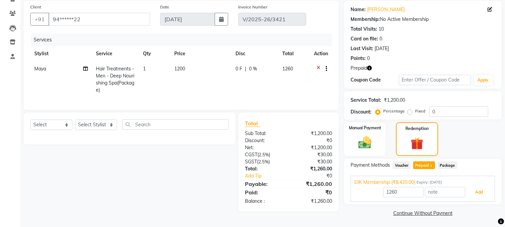
click at [485, 194] on button "Add" at bounding box center [479, 191] width 25 height 11
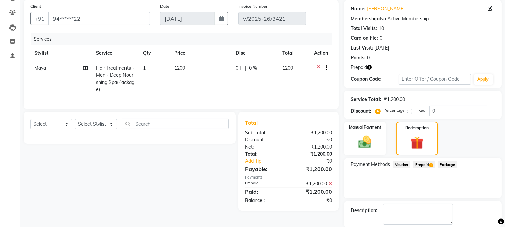
scroll to position [73, 0]
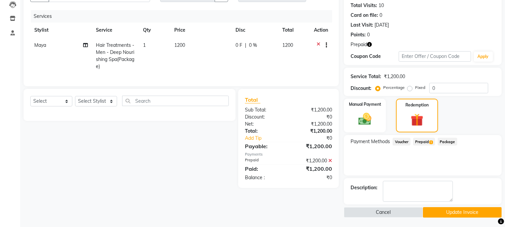
click at [485, 211] on button "Update Invoice" at bounding box center [462, 212] width 79 height 10
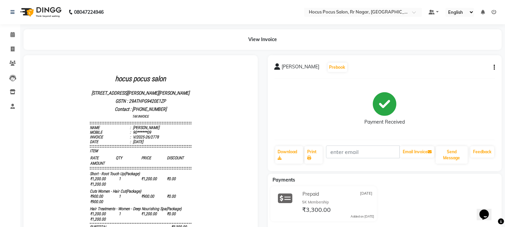
click at [495, 68] on icon "button" at bounding box center [494, 67] width 1 height 0
click at [480, 65] on div "Edit Invoice" at bounding box center [468, 63] width 31 height 8
select select "service"
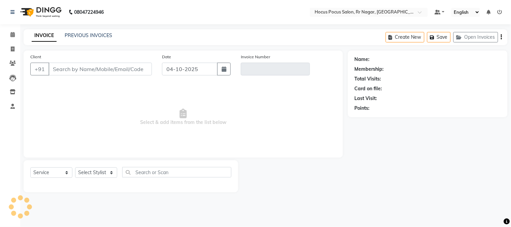
type input "90******09"
type input "V/2025-26/2778"
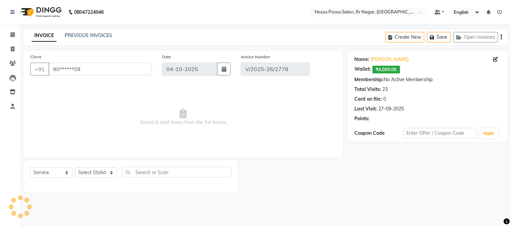
type input "16-07-2025"
select select "select"
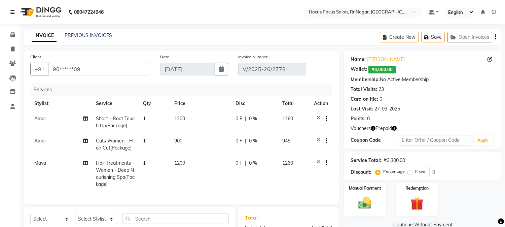
click at [177, 164] on span "1200" at bounding box center [179, 163] width 11 height 6
select select "32988"
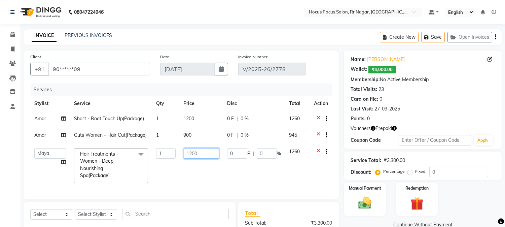
click at [187, 153] on input "1200" at bounding box center [201, 153] width 35 height 10
type input "200"
click at [478, 93] on div "Name: Rohini Patel Wallet: ₹4,000.00 Membership: No Active Membership Total Vis…" at bounding box center [423, 87] width 144 height 69
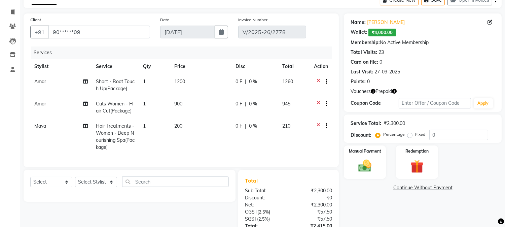
scroll to position [66, 0]
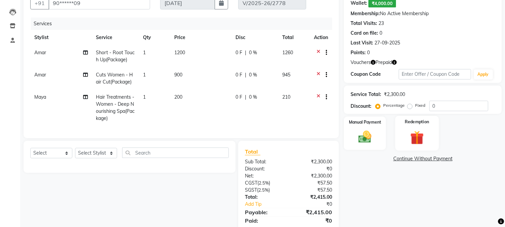
click at [416, 136] on img at bounding box center [417, 137] width 22 height 17
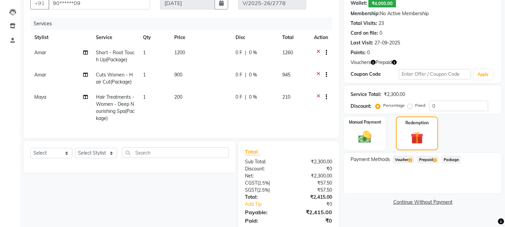
click at [433, 159] on span "Prepaid 2" at bounding box center [428, 159] width 22 height 8
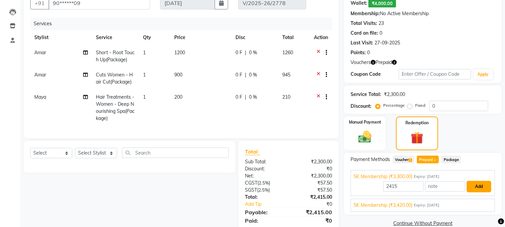
click at [479, 189] on button "Add" at bounding box center [479, 186] width 25 height 11
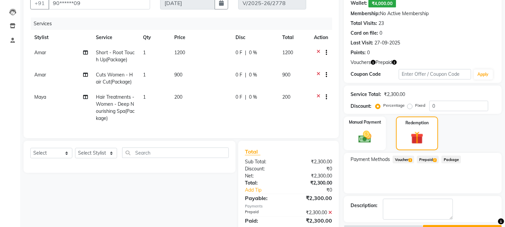
scroll to position [94, 0]
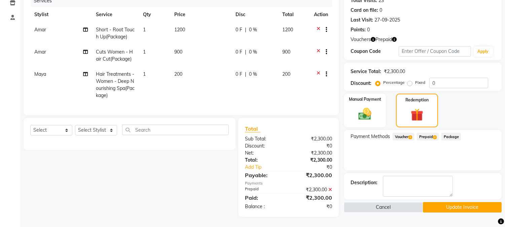
click at [459, 202] on button "Update Invoice" at bounding box center [462, 207] width 79 height 10
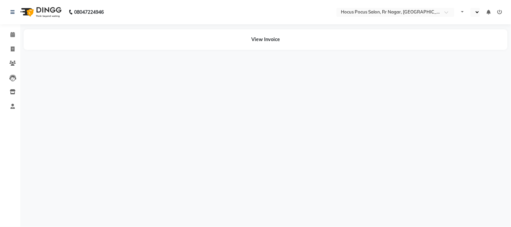
select select "en"
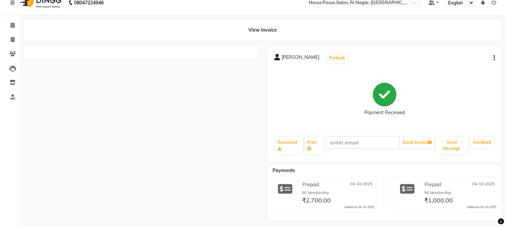
scroll to position [12, 0]
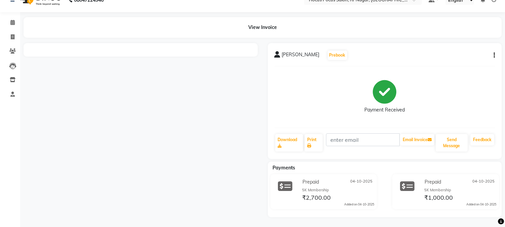
click at [494, 55] on icon "button" at bounding box center [494, 55] width 1 height 0
click at [456, 51] on div "Edit Invoice" at bounding box center [468, 51] width 31 height 8
select select "service"
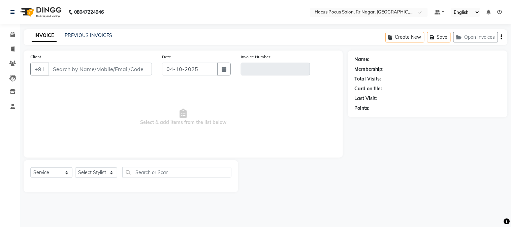
type input "90******09"
type input "V/2025-26/4567"
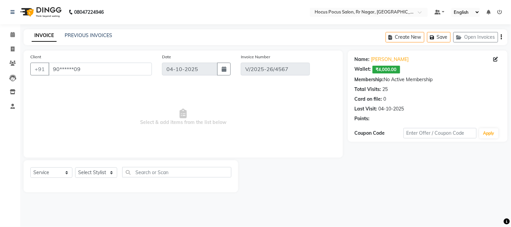
select select "select"
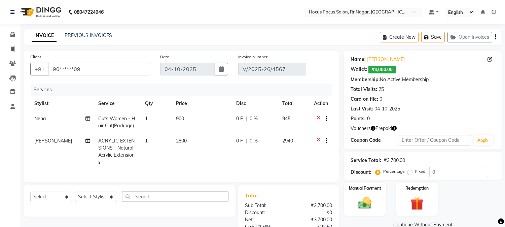
click at [395, 130] on icon "button" at bounding box center [394, 128] width 5 height 5
click at [85, 36] on link "PREVIOUS INVOICES" at bounding box center [88, 35] width 47 height 6
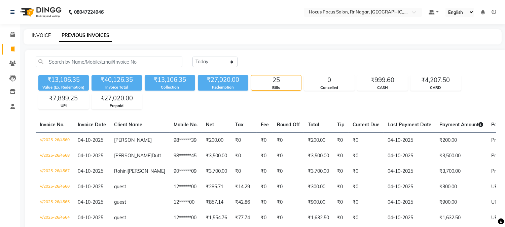
click at [39, 34] on link "INVOICE" at bounding box center [41, 35] width 19 height 6
select select "service"
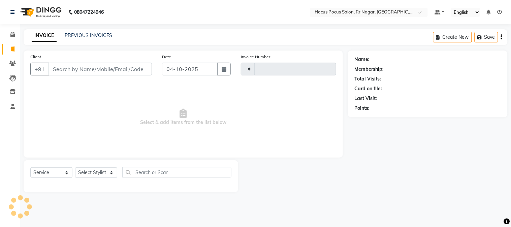
type input "4570"
select select "5019"
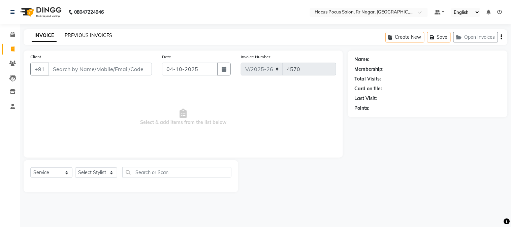
click at [92, 36] on link "PREVIOUS INVOICES" at bounding box center [88, 35] width 47 height 6
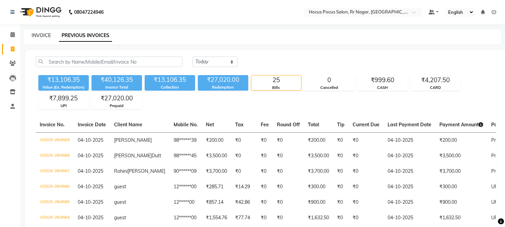
click at [39, 34] on link "INVOICE" at bounding box center [41, 35] width 19 height 6
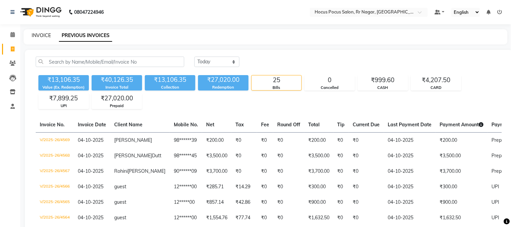
select select "5019"
select select "service"
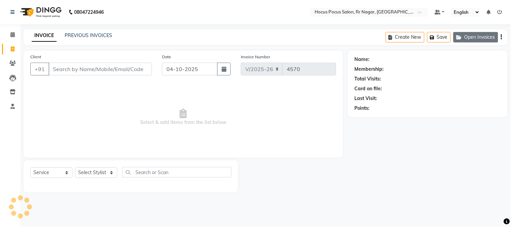
click at [480, 38] on button "Open Invoices" at bounding box center [475, 37] width 45 height 10
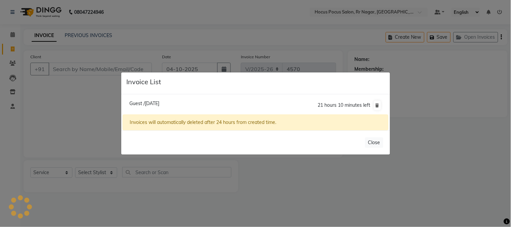
click at [159, 105] on span "Guest /[DATE]" at bounding box center [144, 103] width 30 height 6
type input "12*****00"
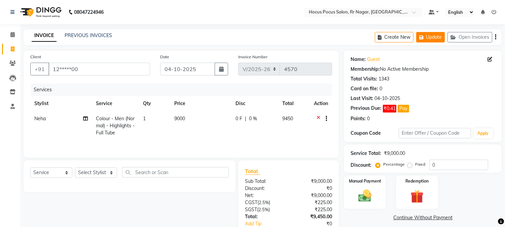
click at [432, 39] on button "Update" at bounding box center [430, 37] width 29 height 10
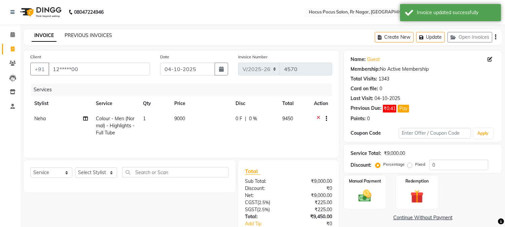
click at [71, 35] on link "PREVIOUS INVOICES" at bounding box center [88, 35] width 47 height 6
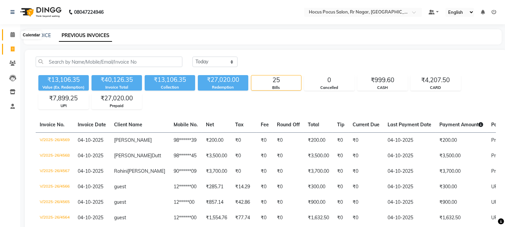
click at [11, 33] on icon at bounding box center [12, 34] width 4 height 5
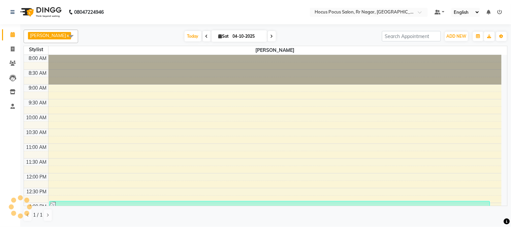
click at [205, 36] on icon at bounding box center [206, 36] width 3 height 4
type input "03-10-2025"
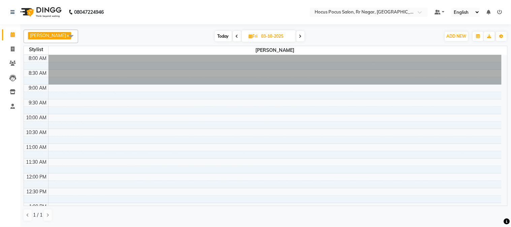
scroll to position [236, 0]
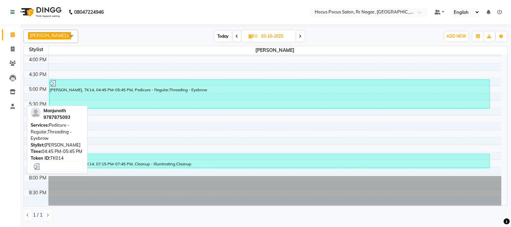
click at [122, 96] on div "[PERSON_NAME], TK14, 04:45 PM-05:45 PM, Pedicure - Regular,Threading - Eyebrow" at bounding box center [269, 94] width 440 height 29
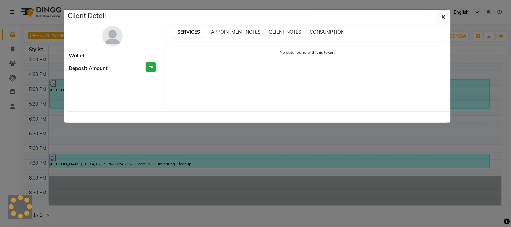
select select "3"
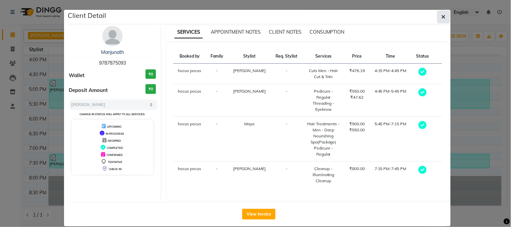
click at [446, 17] on button "button" at bounding box center [443, 16] width 13 height 13
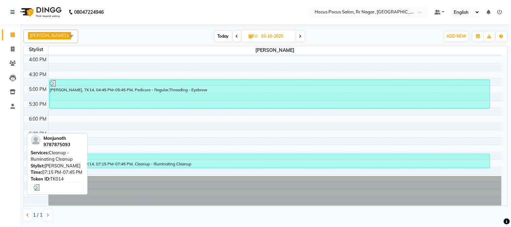
click at [237, 164] on div "[PERSON_NAME], TK14, 07:15 PM-07:45 PM, Cleanup - Illuminating Cleanup" at bounding box center [269, 161] width 440 height 14
select select "3"
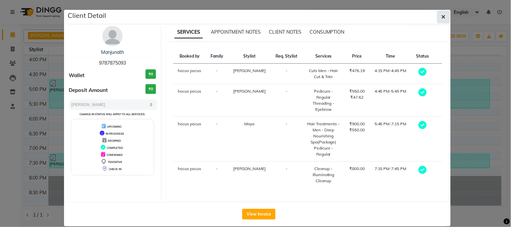
click at [446, 15] on button "button" at bounding box center [443, 16] width 13 height 13
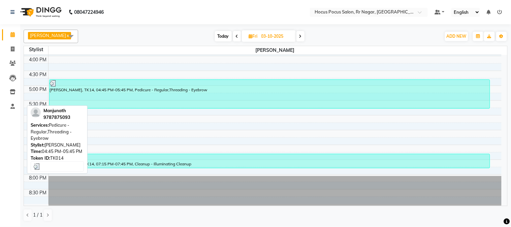
click at [224, 92] on div "[PERSON_NAME], TK14, 04:45 PM-05:45 PM, Pedicure - Regular,Threading - Eyebrow" at bounding box center [269, 94] width 440 height 29
select select "3"
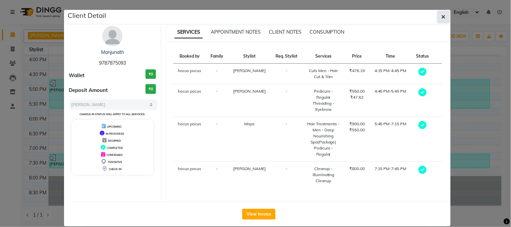
click at [446, 16] on button "button" at bounding box center [443, 16] width 13 height 13
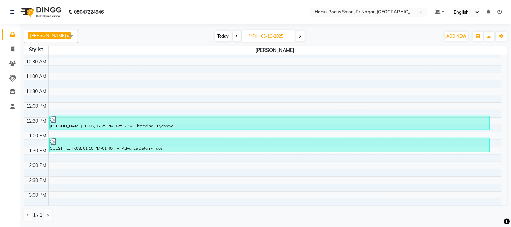
scroll to position [35, 0]
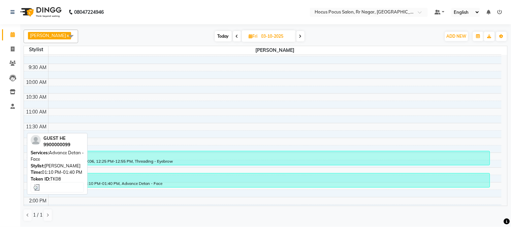
click at [106, 181] on div "GUEST HE, TK08, 01:10 PM-01:40 PM, Advance Detan - Face" at bounding box center [269, 180] width 440 height 14
select select "3"
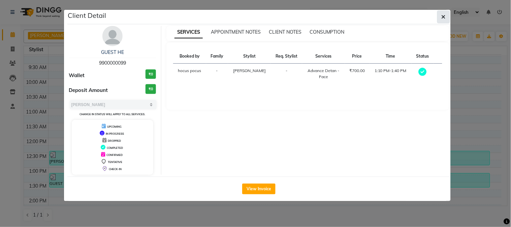
click at [446, 15] on button "button" at bounding box center [443, 16] width 13 height 13
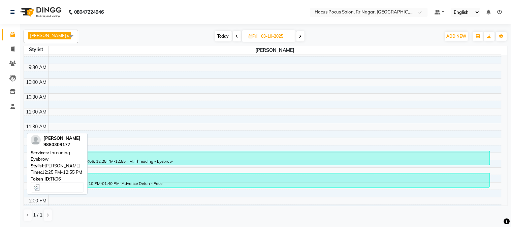
click at [147, 160] on div "[PERSON_NAME], TK06, 12:25 PM-12:55 PM, Threading - Eyebrow" at bounding box center [269, 158] width 440 height 14
select select "3"
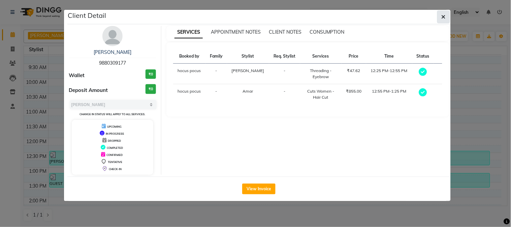
click at [440, 18] on button "button" at bounding box center [443, 16] width 13 height 13
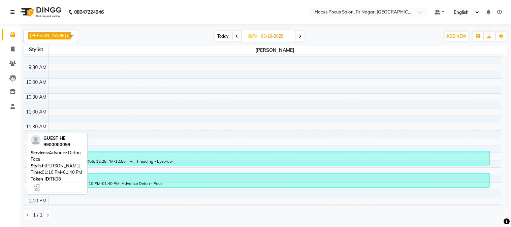
click at [221, 179] on div at bounding box center [270, 177] width 440 height 7
select select "3"
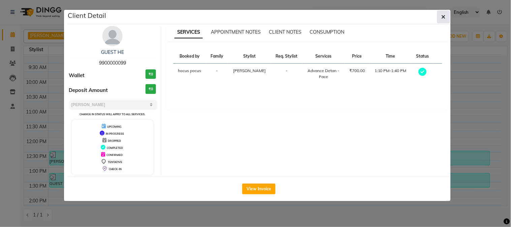
click at [447, 14] on button "button" at bounding box center [443, 16] width 13 height 13
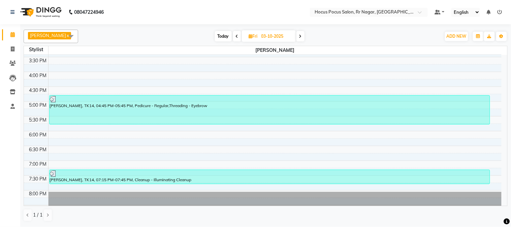
scroll to position [236, 0]
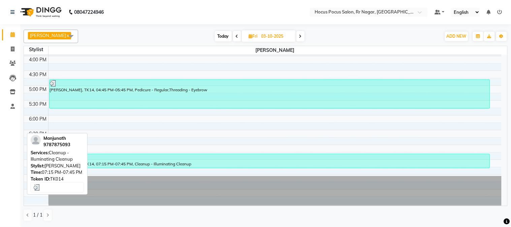
click at [197, 162] on div "[PERSON_NAME], TK14, 07:15 PM-07:45 PM, Cleanup - Illuminating Cleanup" at bounding box center [269, 161] width 440 height 14
select select "3"
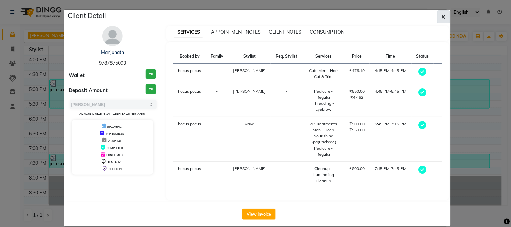
click at [443, 16] on icon "button" at bounding box center [443, 16] width 4 height 5
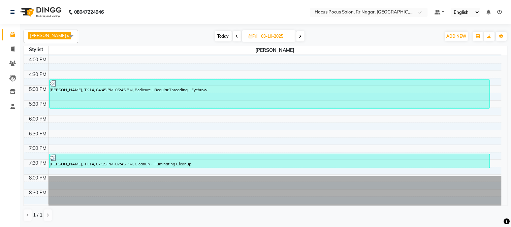
click at [297, 35] on span at bounding box center [300, 36] width 8 height 10
type input "04-10-2025"
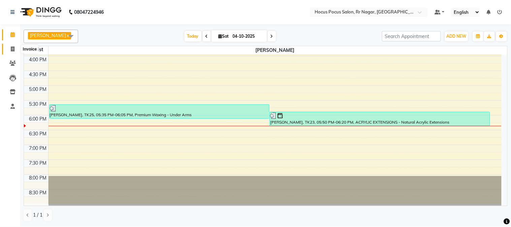
click at [9, 49] on span at bounding box center [13, 49] width 12 height 8
select select "5019"
select select "service"
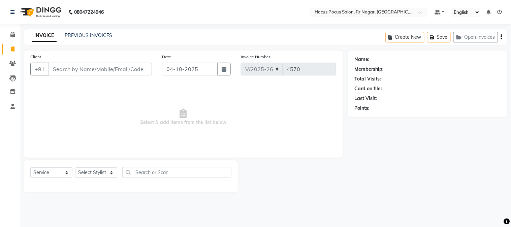
click at [65, 72] on input "Client" at bounding box center [99, 69] width 103 height 13
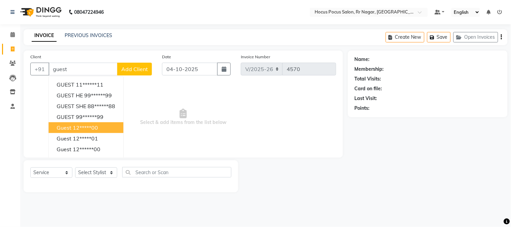
click at [73, 126] on ngb-highlight "12*****00" at bounding box center [85, 127] width 25 height 7
type input "12*****00"
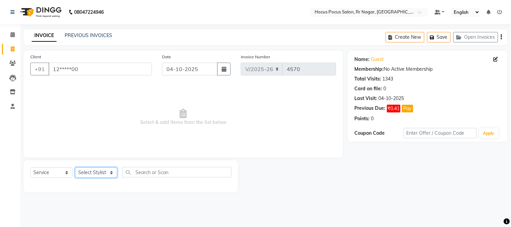
click at [104, 171] on select "Select Stylist [PERSON_NAME] hocus pocus [PERSON_NAME] [PERSON_NAME] [PERSON_NA…" at bounding box center [96, 172] width 42 height 10
select select "32995"
click at [75, 168] on select "Select Stylist [PERSON_NAME] hocus pocus [PERSON_NAME] [PERSON_NAME] [PERSON_NA…" at bounding box center [96, 172] width 42 height 10
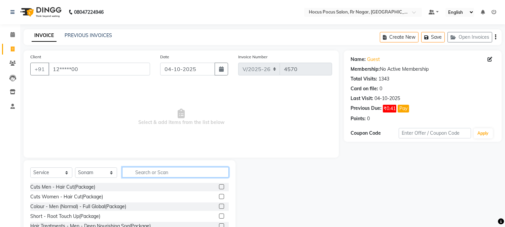
click at [131, 174] on input "text" at bounding box center [175, 172] width 107 height 10
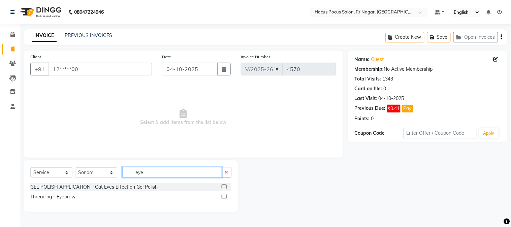
type input "eye"
click at [223, 197] on label at bounding box center [223, 196] width 5 height 5
click at [223, 197] on input "checkbox" at bounding box center [223, 197] width 4 height 4
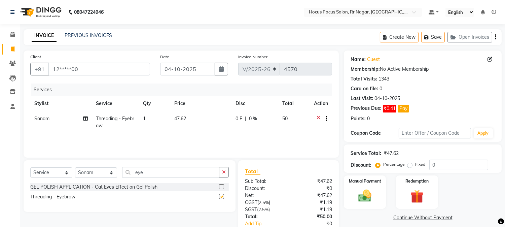
checkbox input "false"
click at [366, 196] on img at bounding box center [365, 196] width 22 height 16
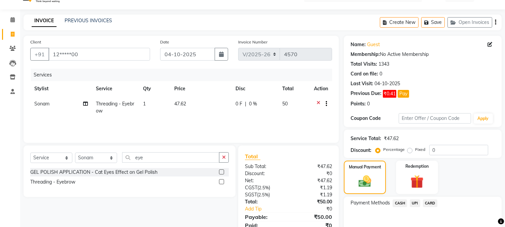
scroll to position [30, 0]
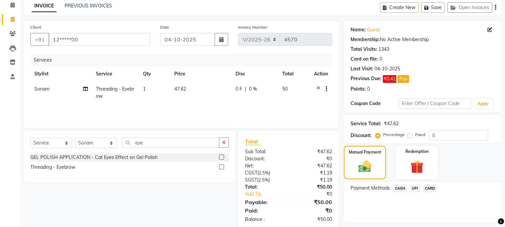
click at [415, 189] on span "UPI" at bounding box center [415, 188] width 10 height 8
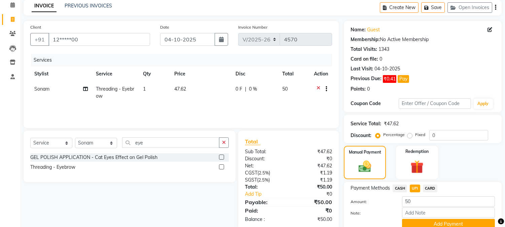
click at [399, 186] on span "CASH" at bounding box center [400, 188] width 14 height 8
click at [455, 221] on button "Add Payment" at bounding box center [448, 224] width 93 height 10
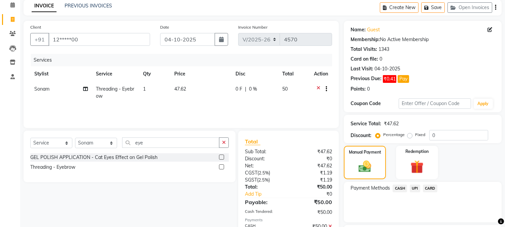
scroll to position [87, 0]
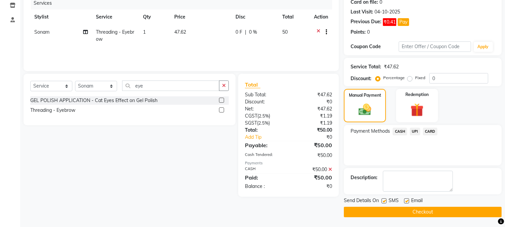
click at [383, 201] on label at bounding box center [384, 200] width 5 height 5
click at [383, 201] on input "checkbox" at bounding box center [384, 201] width 4 height 4
checkbox input "false"
click at [395, 212] on button "Checkout" at bounding box center [423, 212] width 158 height 10
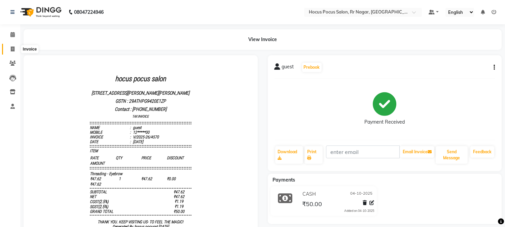
click at [12, 50] on icon at bounding box center [13, 48] width 4 height 5
select select "service"
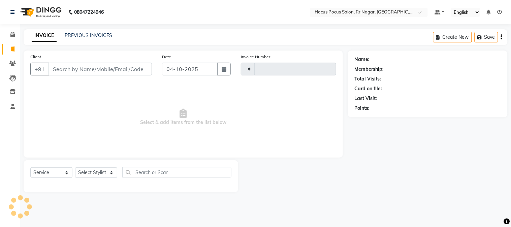
type input "4571"
select select "5019"
click at [72, 72] on input "Client" at bounding box center [99, 69] width 103 height 13
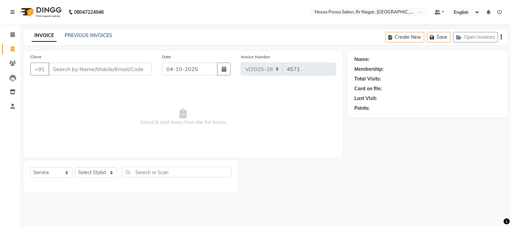
type input "u"
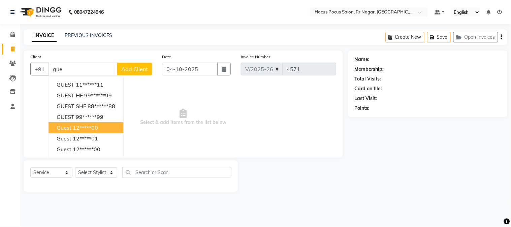
click at [91, 123] on button "guest 12*****00" at bounding box center [85, 127] width 75 height 11
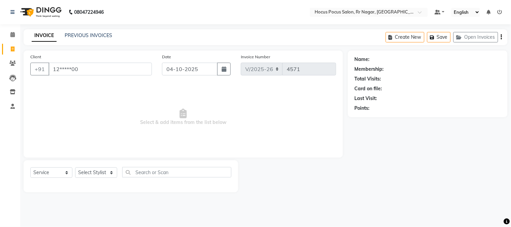
type input "12*****00"
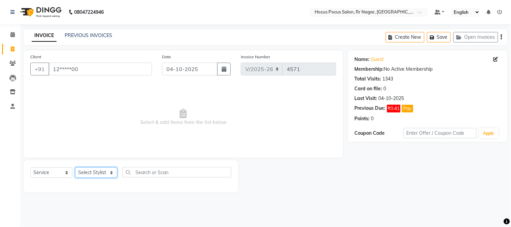
click at [100, 173] on select "Select Stylist [PERSON_NAME] hocus pocus [PERSON_NAME] [PERSON_NAME] [PERSON_NA…" at bounding box center [96, 172] width 42 height 10
select select "32993"
click at [75, 168] on select "Select Stylist [PERSON_NAME] hocus pocus [PERSON_NAME] [PERSON_NAME] [PERSON_NA…" at bounding box center [96, 172] width 42 height 10
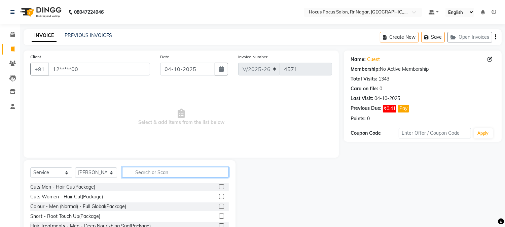
click at [135, 170] on input "text" at bounding box center [175, 172] width 107 height 10
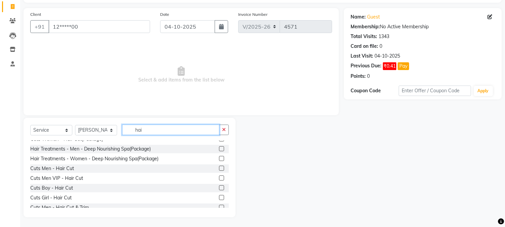
scroll to position [59, 0]
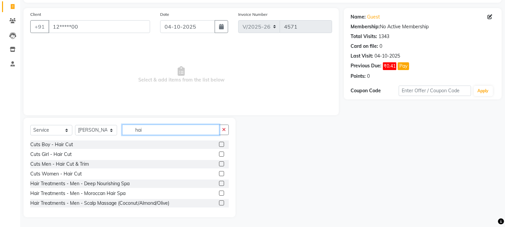
type input "hai"
click at [219, 163] on label at bounding box center [221, 163] width 5 height 5
click at [219, 163] on input "checkbox" at bounding box center [221, 164] width 4 height 4
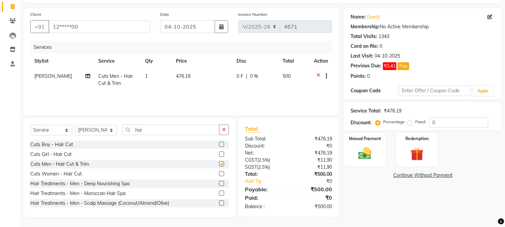
checkbox input "false"
click at [146, 128] on input "hai" at bounding box center [170, 130] width 97 height 10
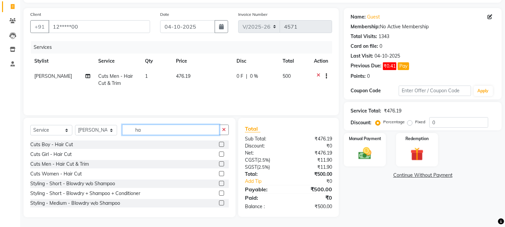
type input "h"
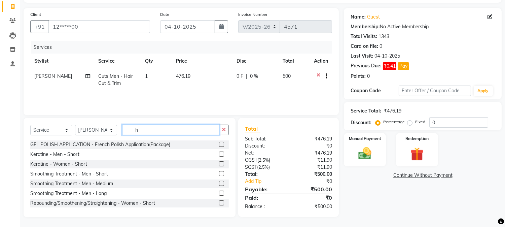
scroll to position [224, 0]
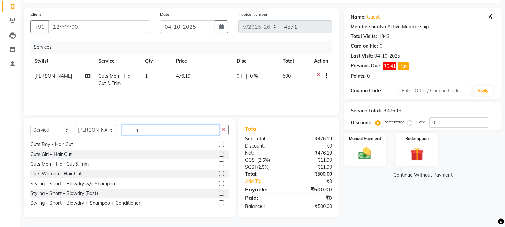
click at [164, 131] on input "h" at bounding box center [170, 130] width 97 height 10
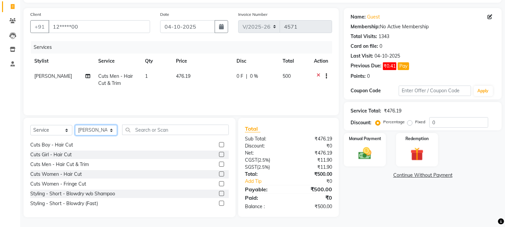
click at [101, 126] on select "Select Stylist [PERSON_NAME] hocus pocus [PERSON_NAME] [PERSON_NAME] [PERSON_NA…" at bounding box center [96, 130] width 42 height 10
select select "32988"
click at [75, 125] on select "Select Stylist [PERSON_NAME] hocus pocus [PERSON_NAME] [PERSON_NAME] [PERSON_NA…" at bounding box center [96, 130] width 42 height 10
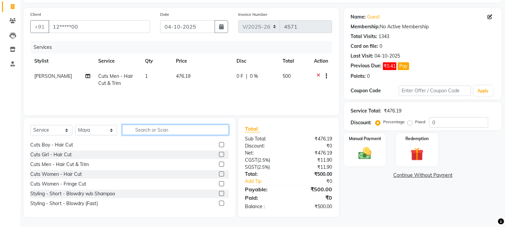
click at [149, 125] on input "text" at bounding box center [175, 130] width 107 height 10
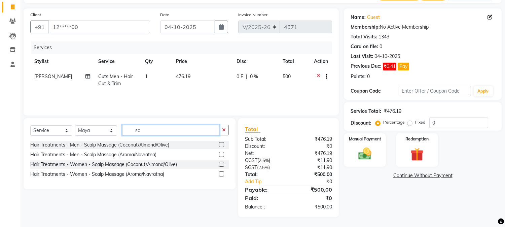
type input "sc"
click at [220, 143] on label at bounding box center [221, 144] width 5 height 5
click at [220, 143] on input "checkbox" at bounding box center [221, 145] width 4 height 4
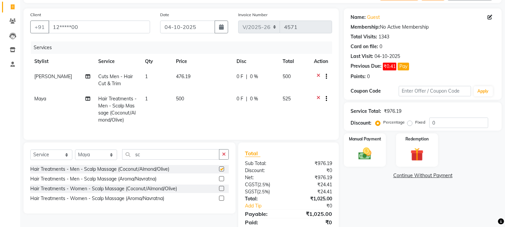
checkbox input "false"
click at [227, 160] on button "button" at bounding box center [224, 154] width 10 height 10
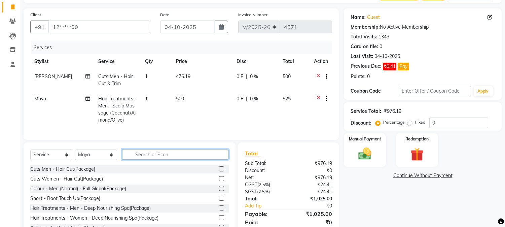
scroll to position [72, 0]
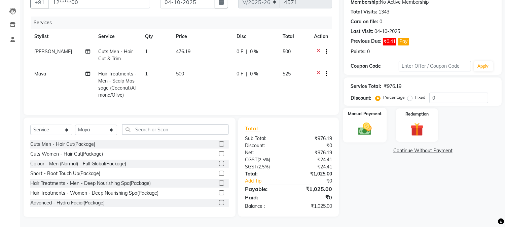
click at [374, 121] on img at bounding box center [365, 129] width 22 height 16
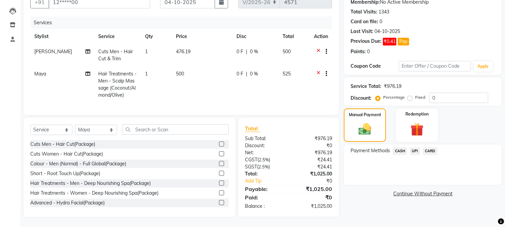
click at [418, 147] on span "UPI" at bounding box center [415, 151] width 10 height 8
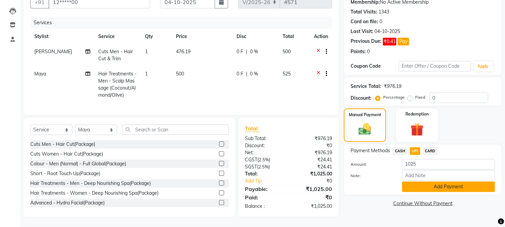
click at [449, 181] on button "Add Payment" at bounding box center [448, 186] width 93 height 10
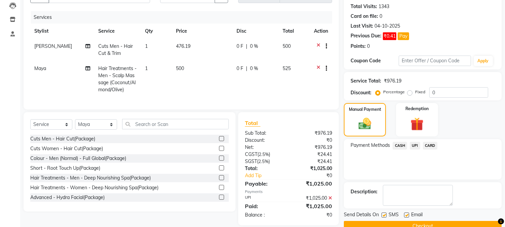
scroll to position [87, 0]
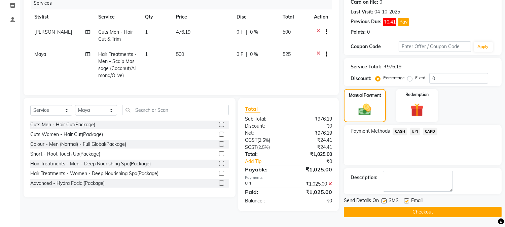
click at [219, 207] on div "Select Service Product Membership Package Voucher Prepaid Gift Card Select Styl…" at bounding box center [127, 154] width 217 height 113
click at [370, 212] on button "Checkout" at bounding box center [423, 212] width 158 height 10
